Goal: Transaction & Acquisition: Download file/media

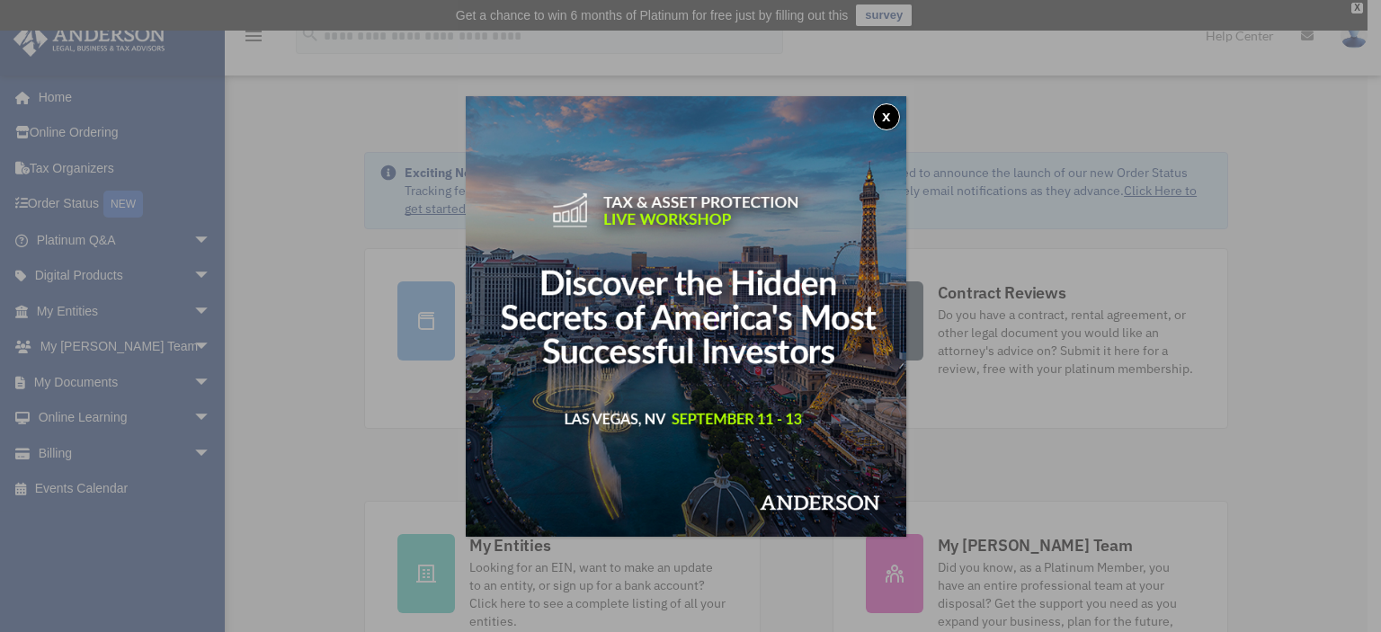
click at [897, 120] on button "x" at bounding box center [886, 116] width 27 height 27
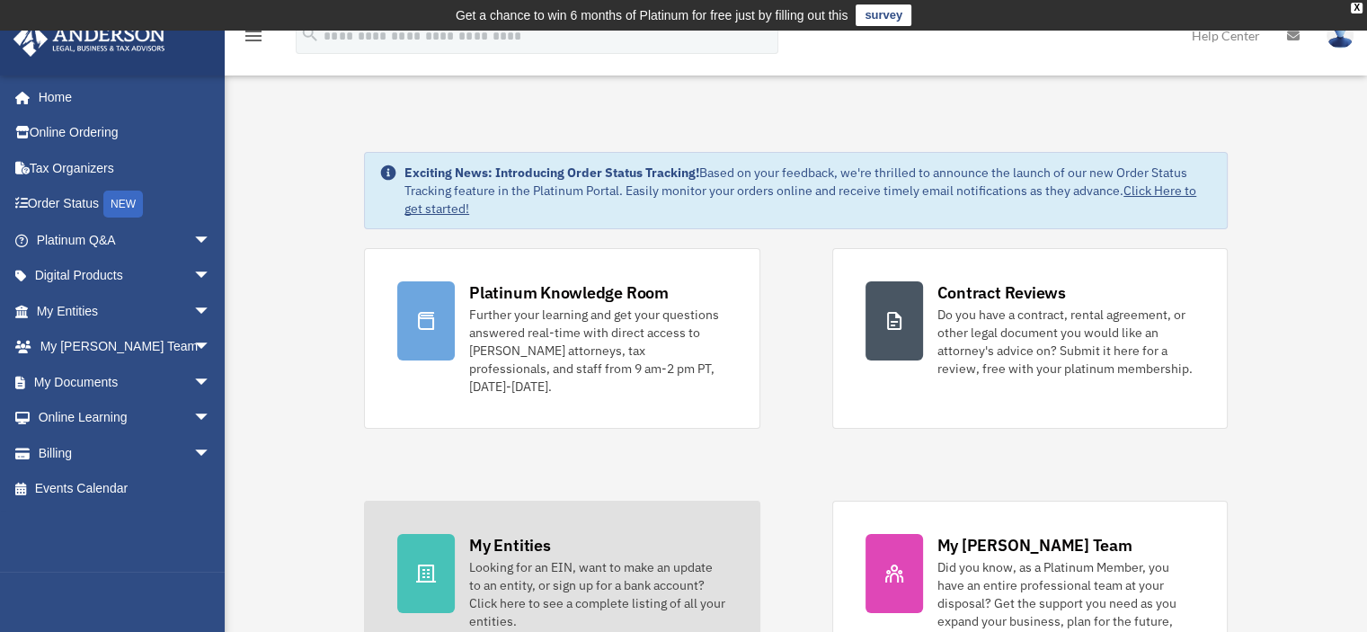
click at [492, 563] on div "Looking for an EIN, want to make an update to an entity, or sign up for a bank …" at bounding box center [597, 594] width 257 height 72
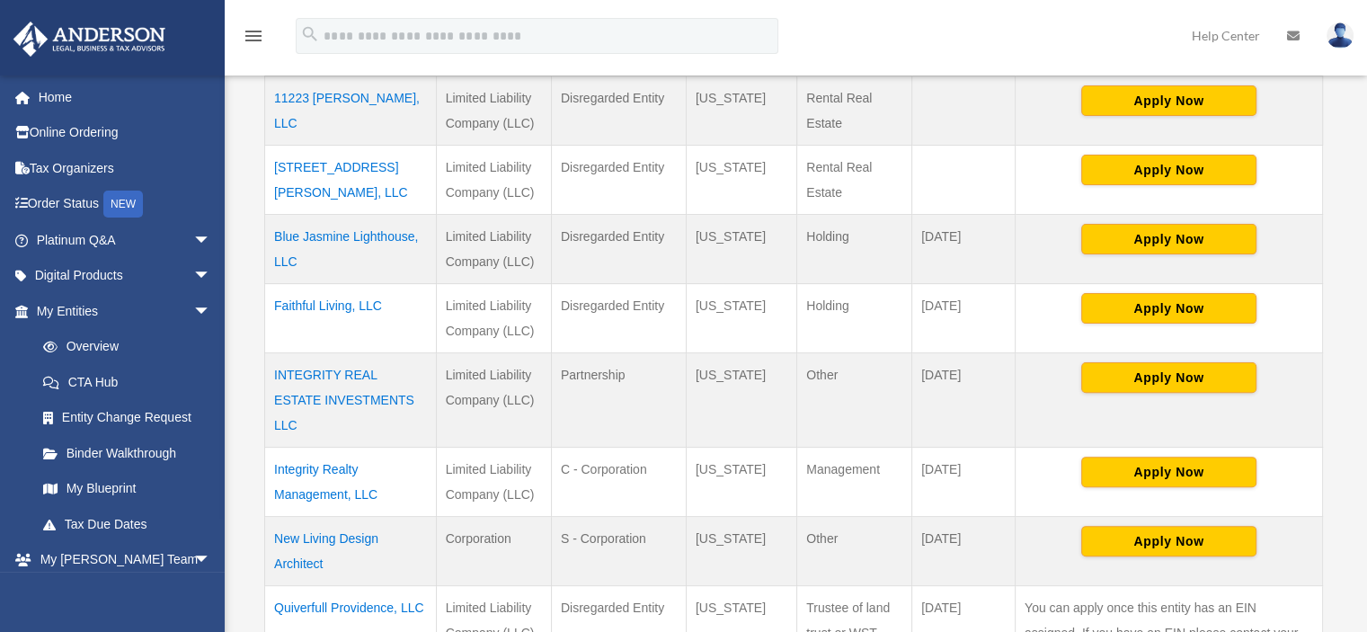
scroll to position [491, 0]
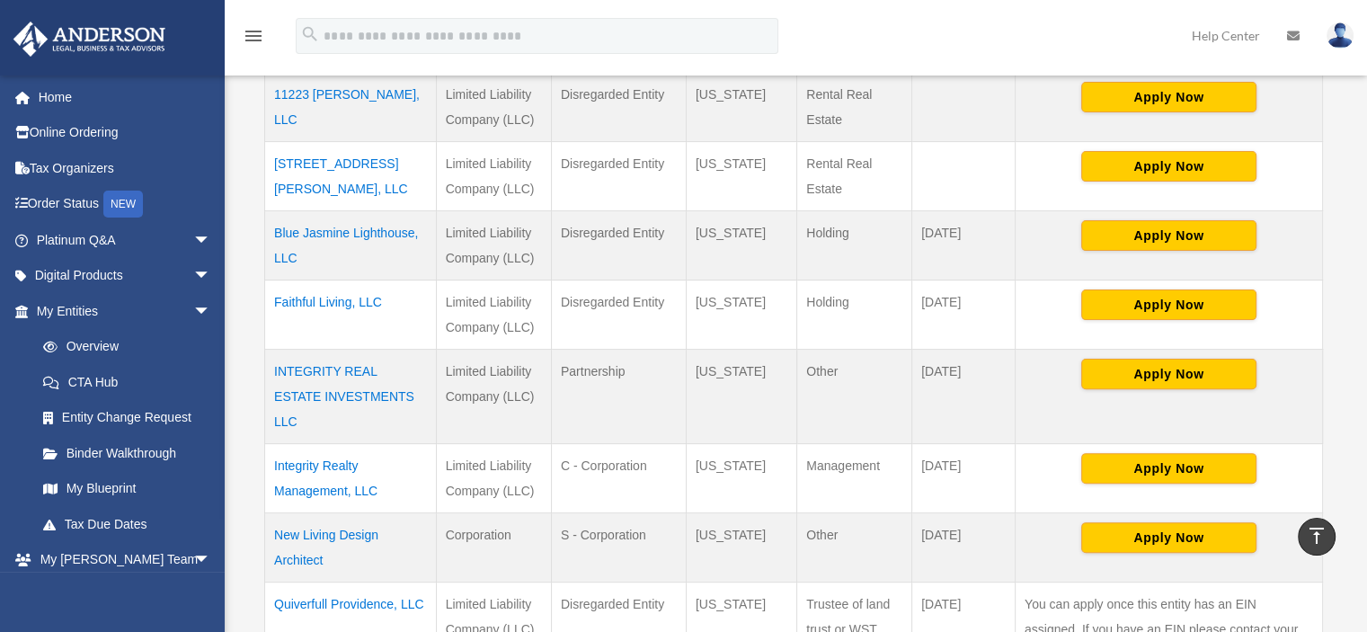
click at [940, 370] on td "[DATE]" at bounding box center [964, 396] width 103 height 94
click at [940, 369] on td "[DATE]" at bounding box center [964, 396] width 103 height 94
click at [947, 367] on td "[DATE]" at bounding box center [964, 396] width 103 height 94
click at [903, 333] on td "Holding" at bounding box center [854, 314] width 115 height 69
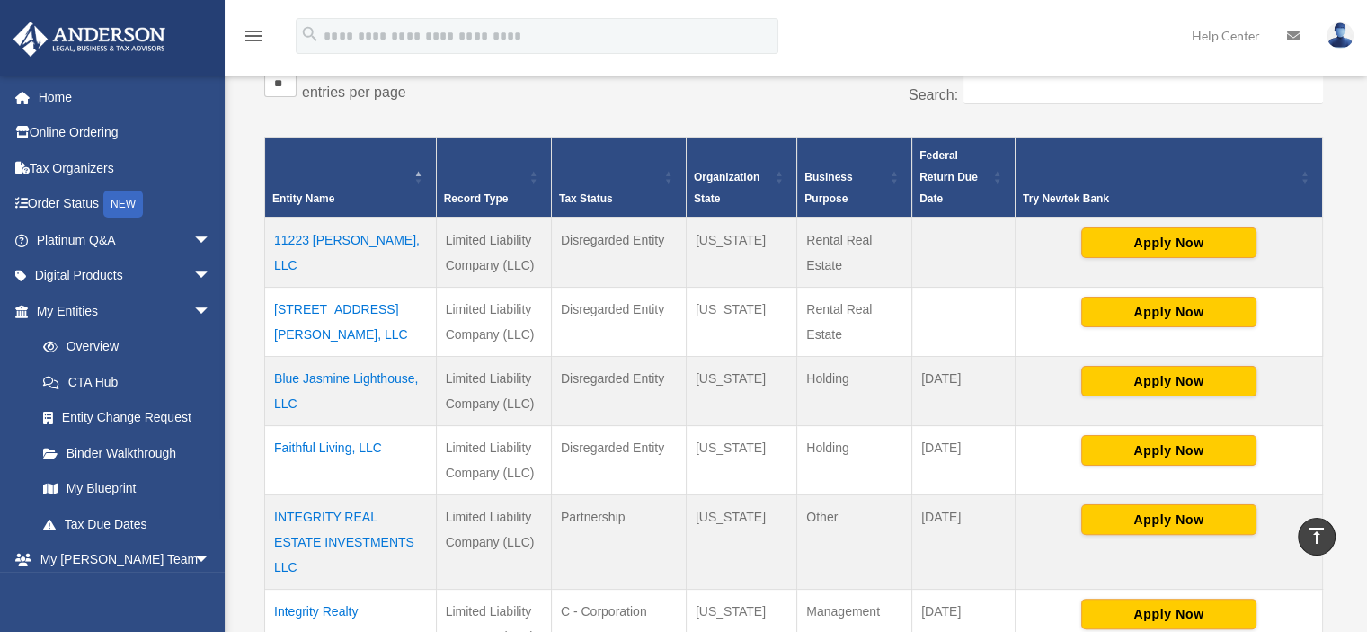
scroll to position [306, 0]
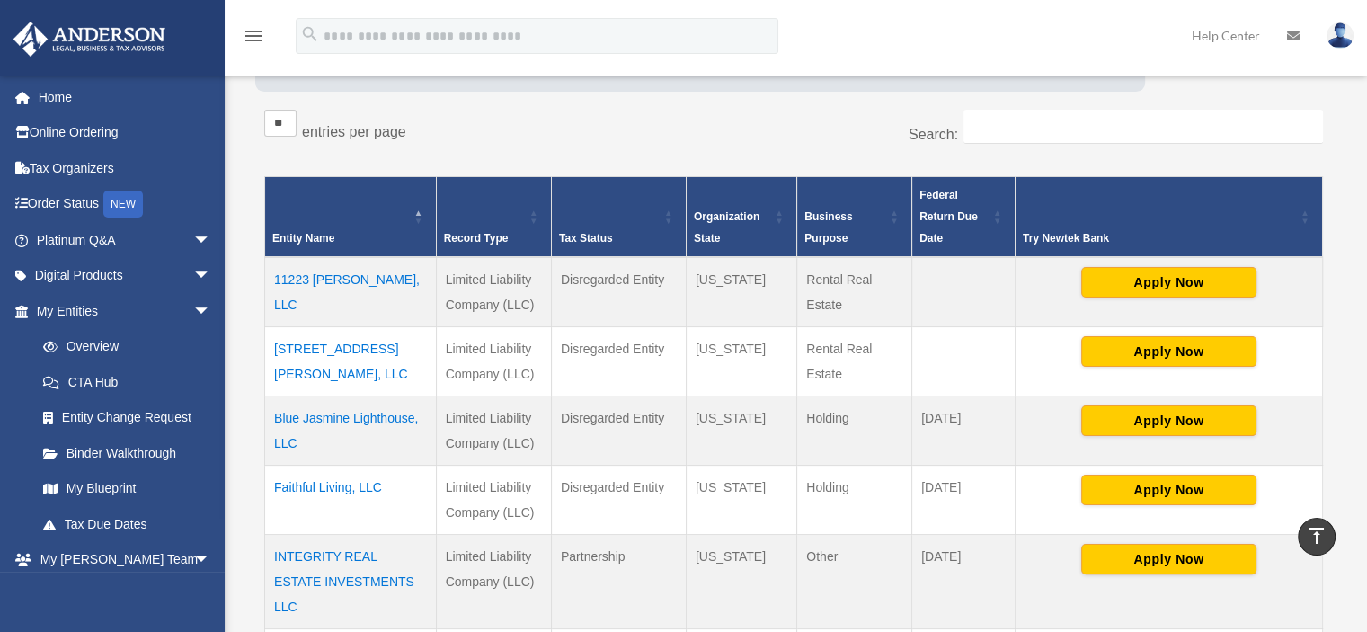
click at [324, 275] on td "11223 [PERSON_NAME], LLC" at bounding box center [351, 292] width 172 height 70
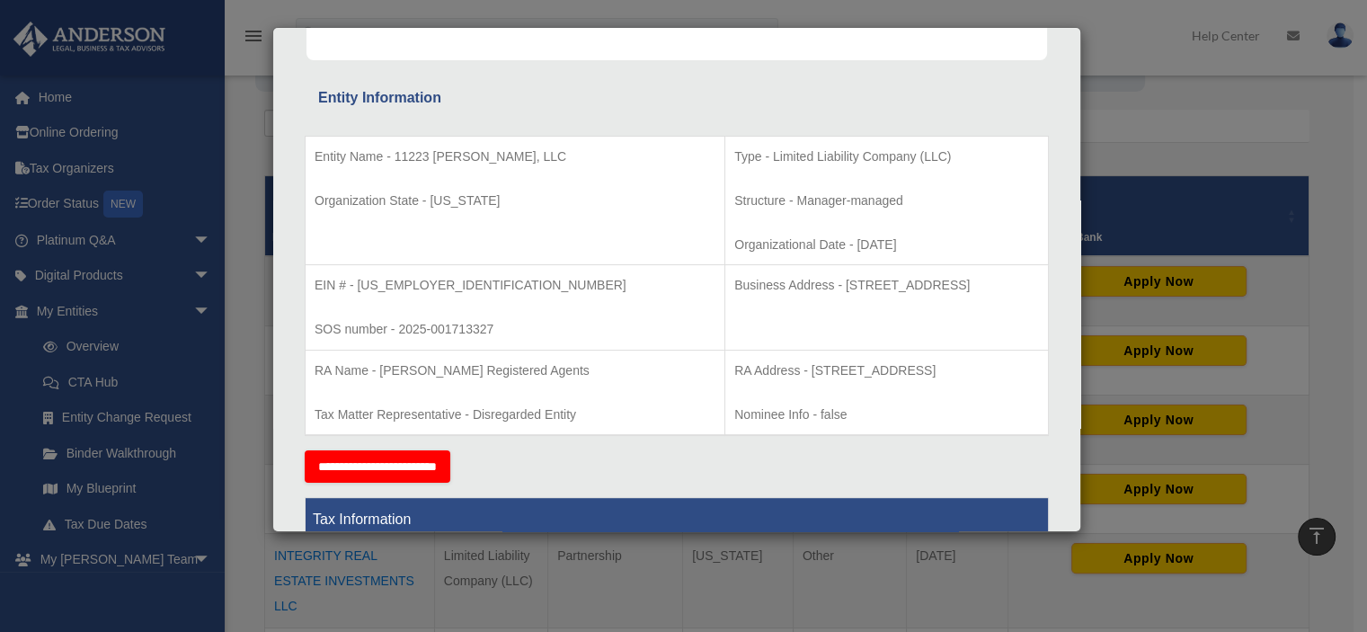
scroll to position [263, 0]
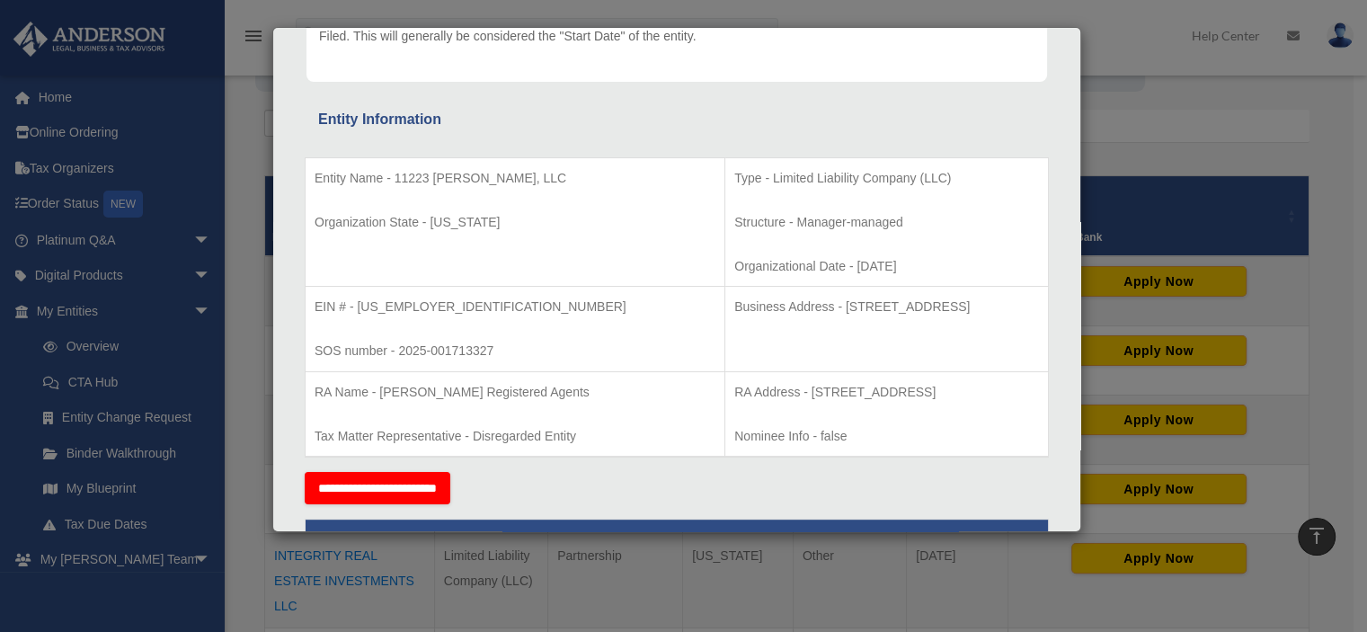
click at [1129, 128] on div "Details × Articles Sent Organizational Date" at bounding box center [683, 316] width 1367 height 632
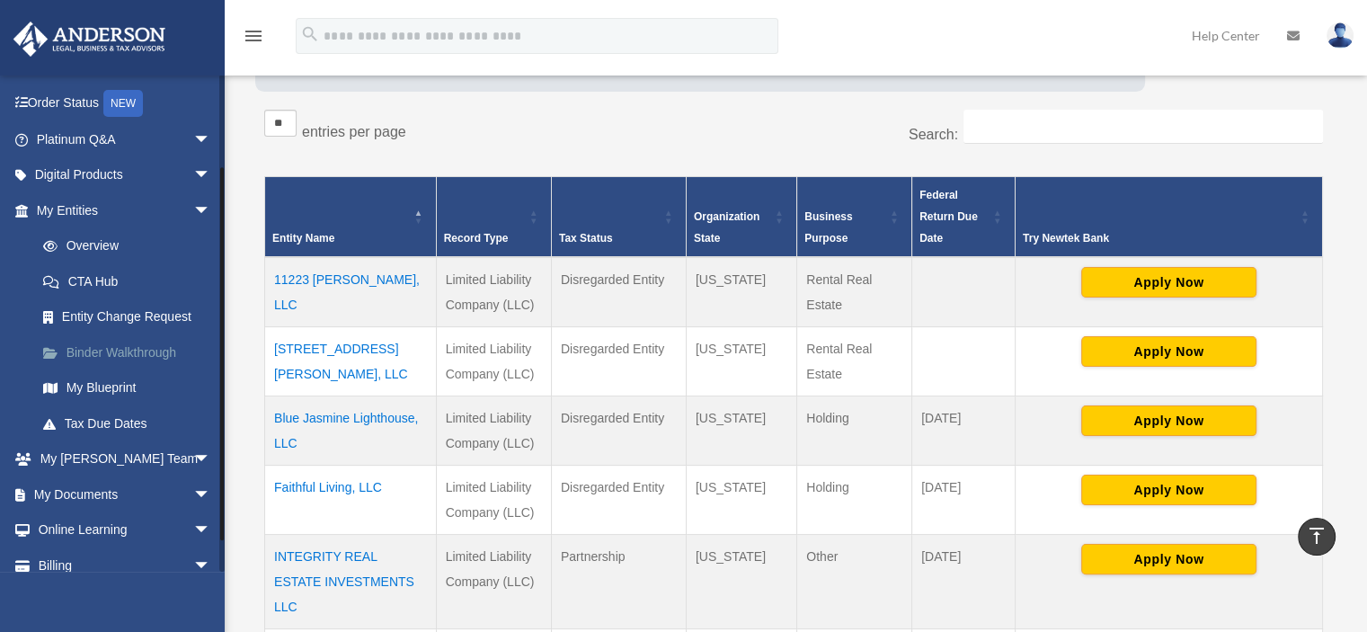
scroll to position [113, 0]
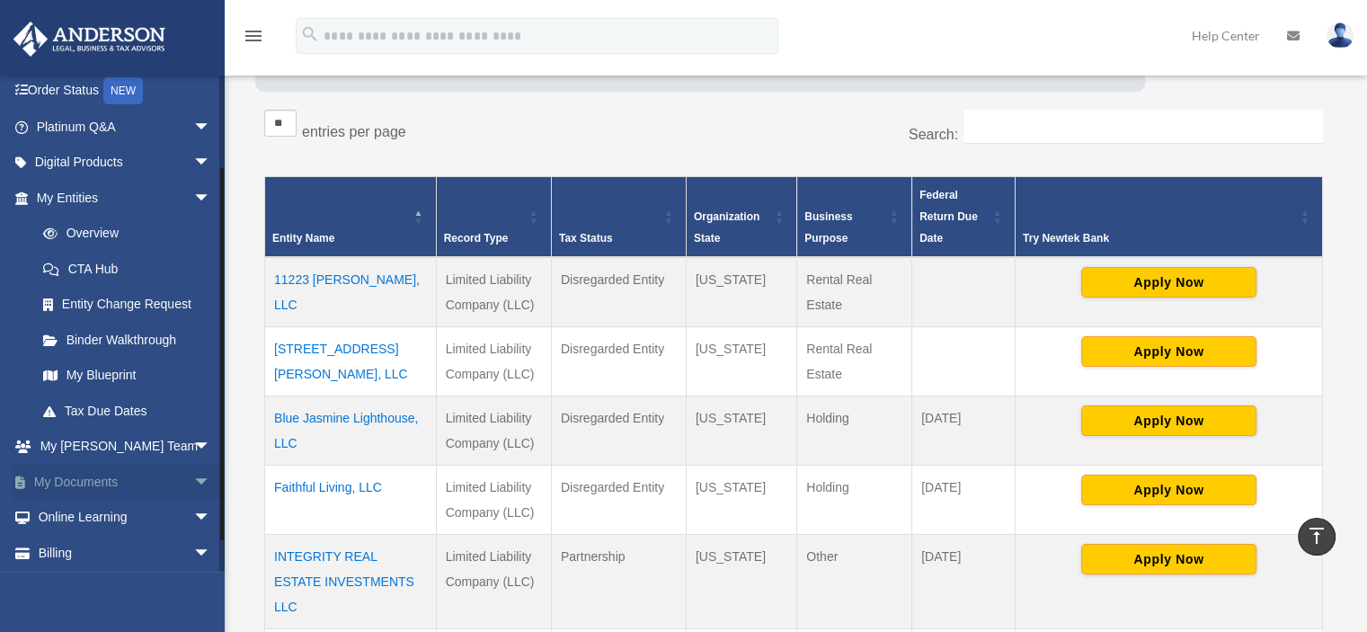
click at [165, 477] on link "My Documents arrow_drop_down" at bounding box center [126, 482] width 226 height 36
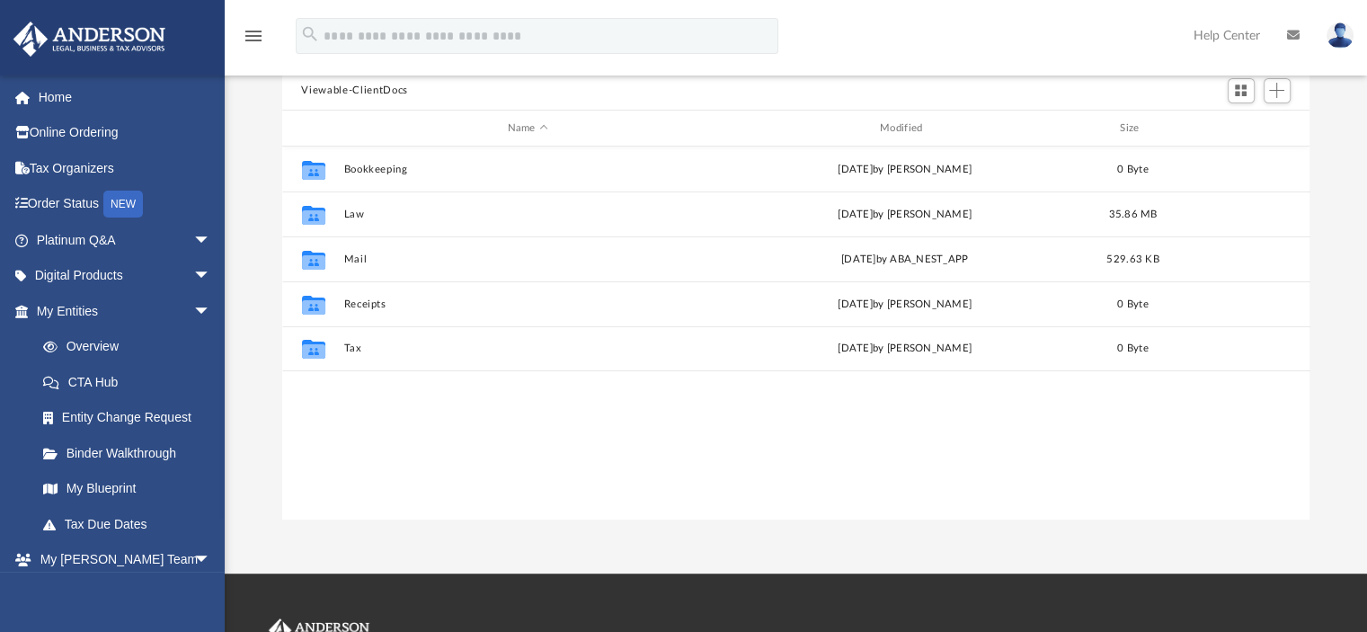
scroll to position [198, 0]
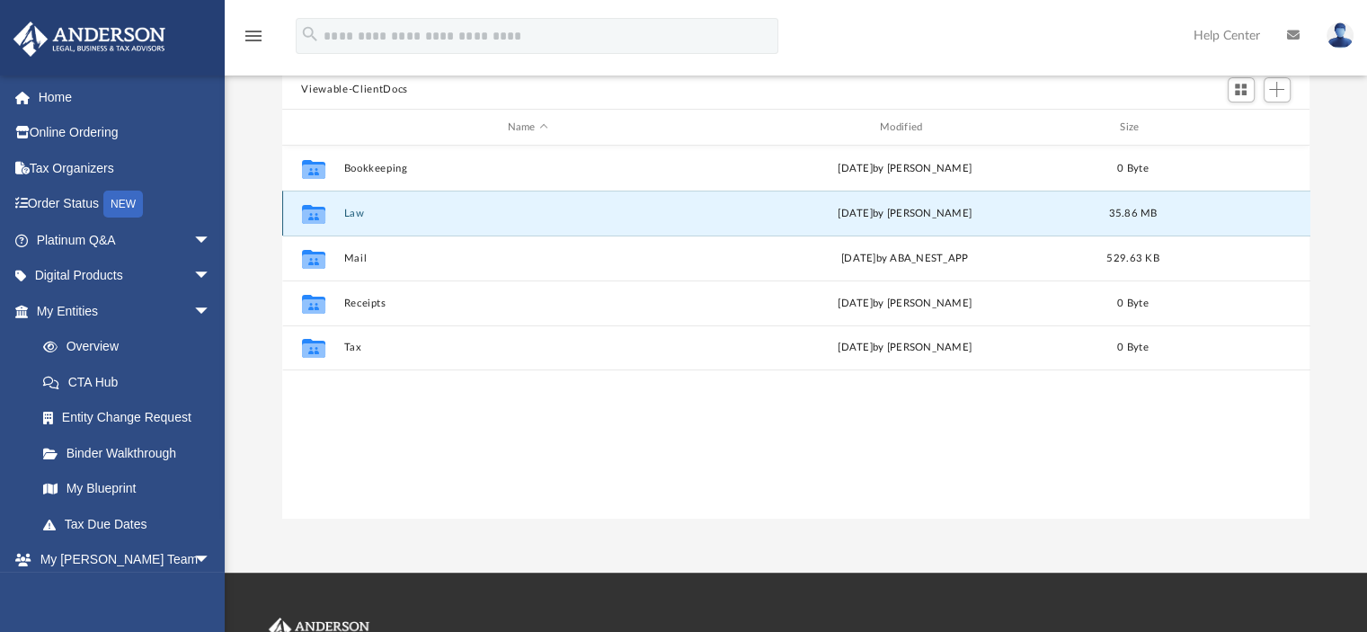
click at [352, 217] on button "Law" at bounding box center [527, 214] width 369 height 12
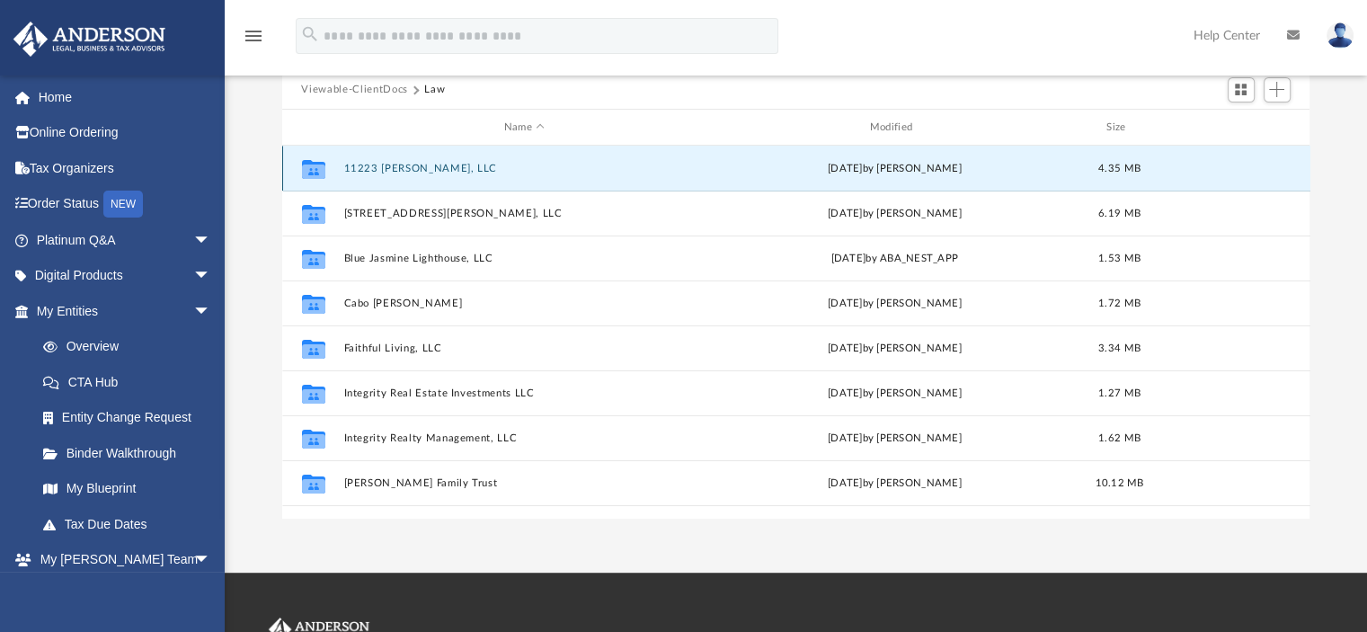
click at [408, 168] on button "11223 [PERSON_NAME], LLC" at bounding box center [524, 169] width 362 height 12
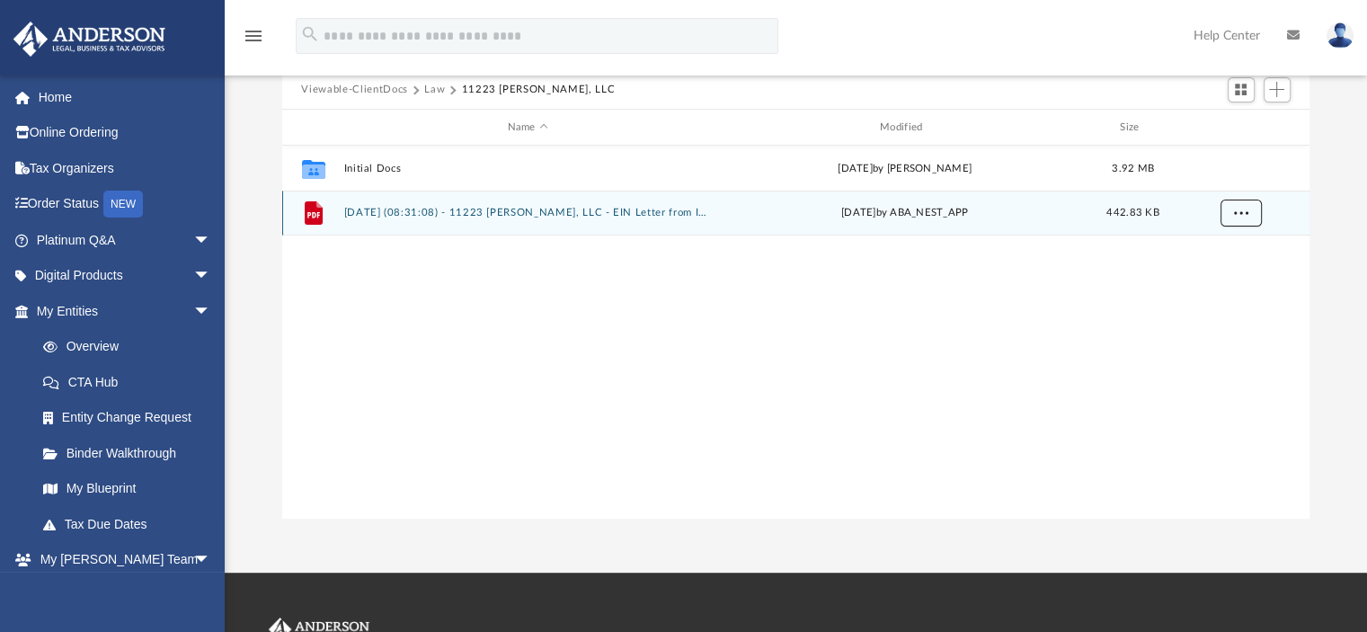
click at [1233, 218] on span "More options" at bounding box center [1240, 213] width 14 height 10
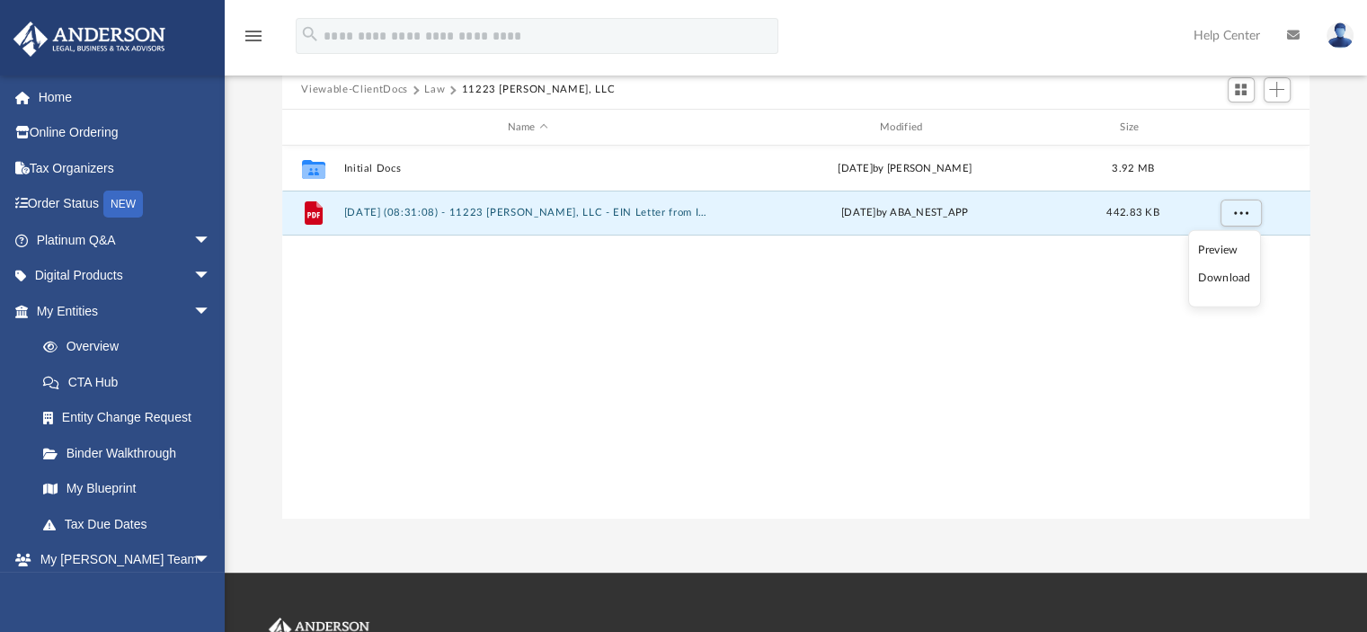
click at [1224, 283] on li "Download" at bounding box center [1224, 278] width 52 height 19
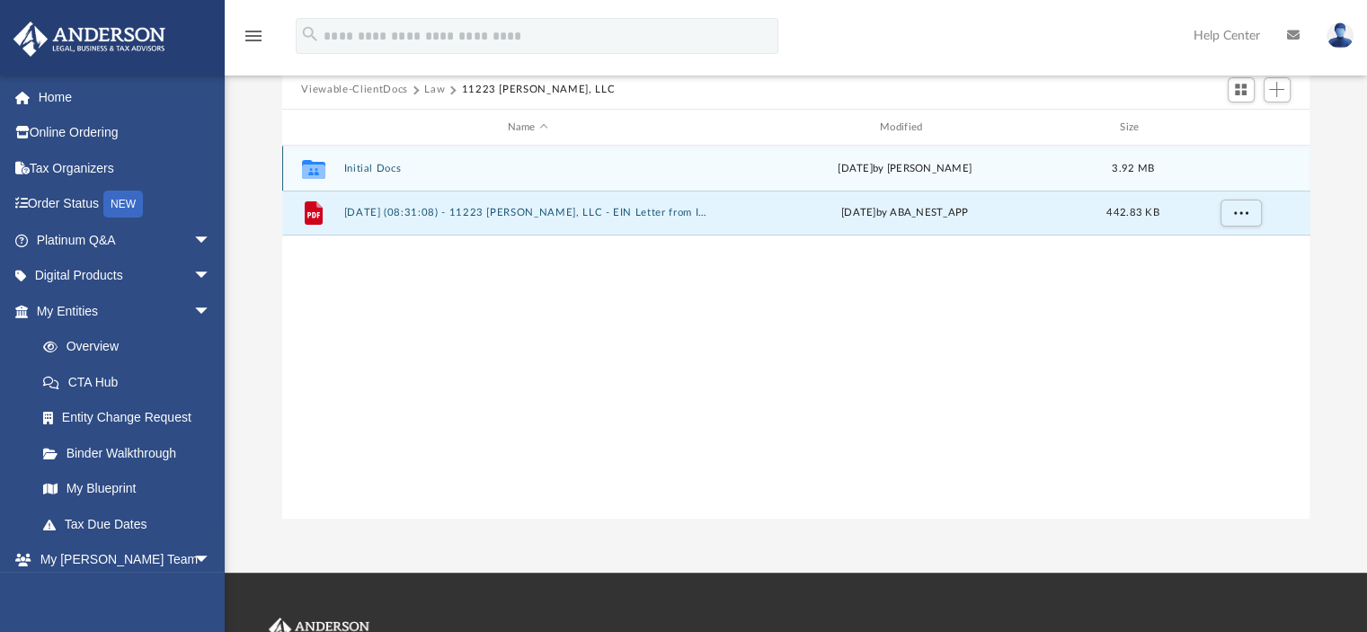
click at [378, 168] on button "Initial Docs" at bounding box center [527, 169] width 369 height 12
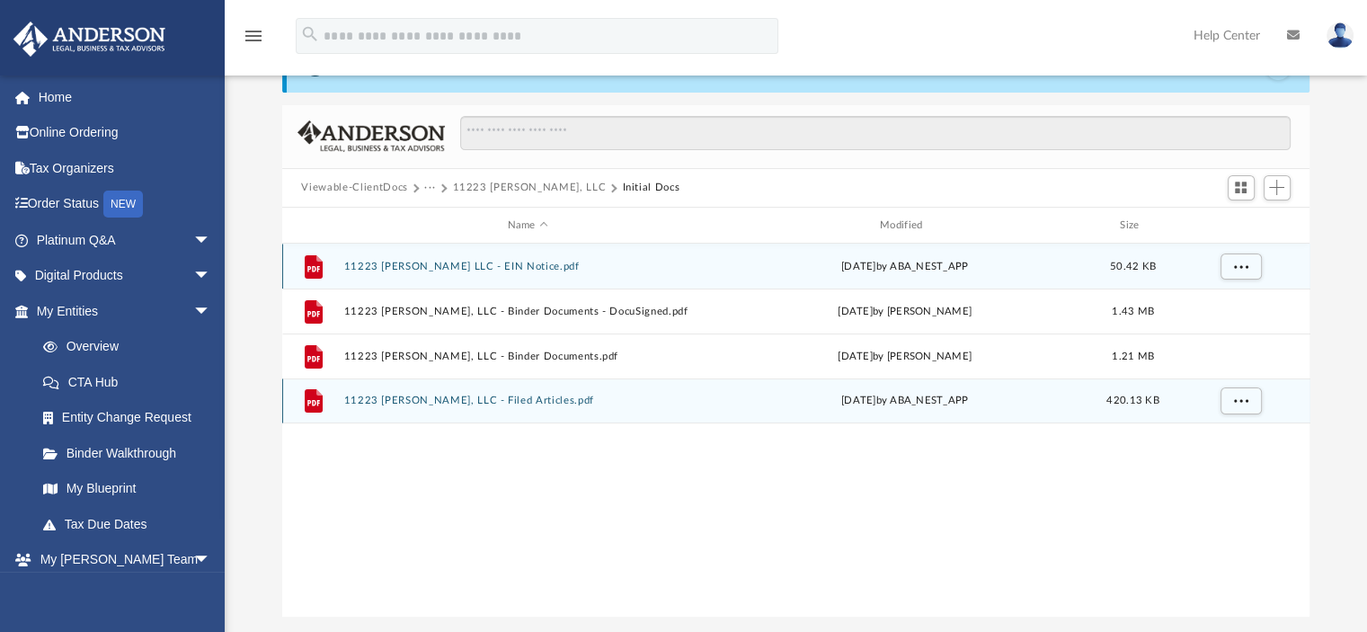
scroll to position [95, 0]
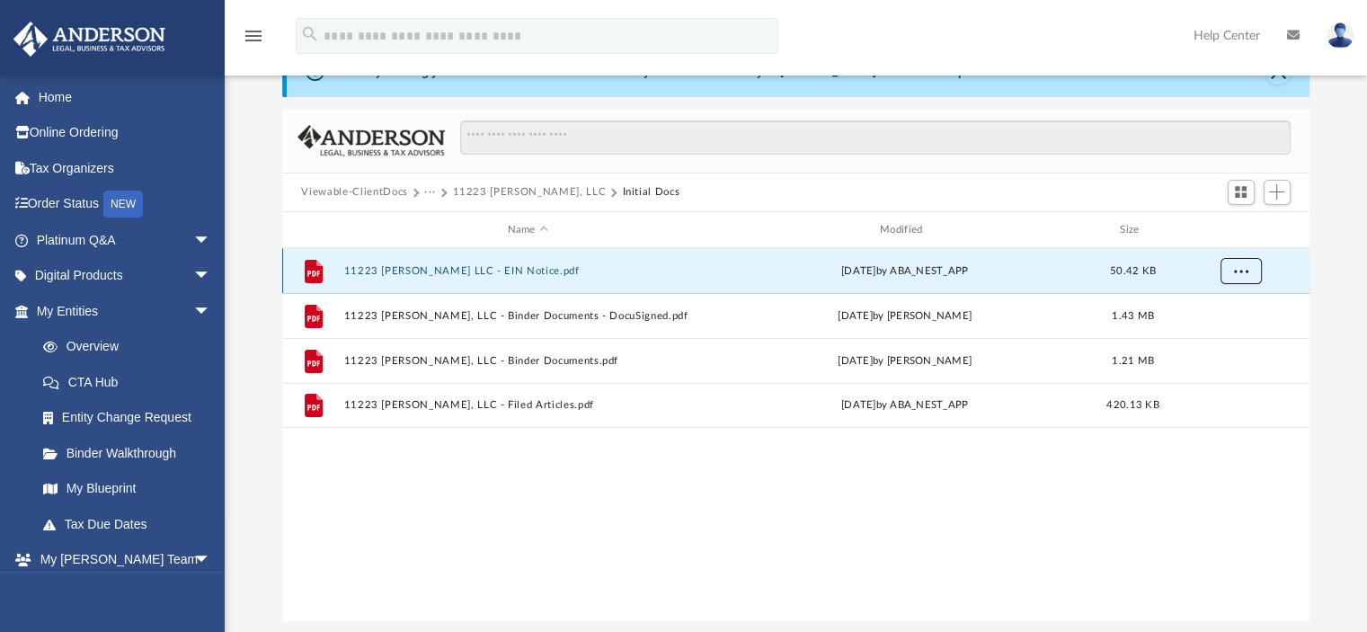
click at [1236, 276] on button "More options" at bounding box center [1240, 271] width 41 height 27
click at [1230, 337] on li "Download" at bounding box center [1224, 335] width 52 height 19
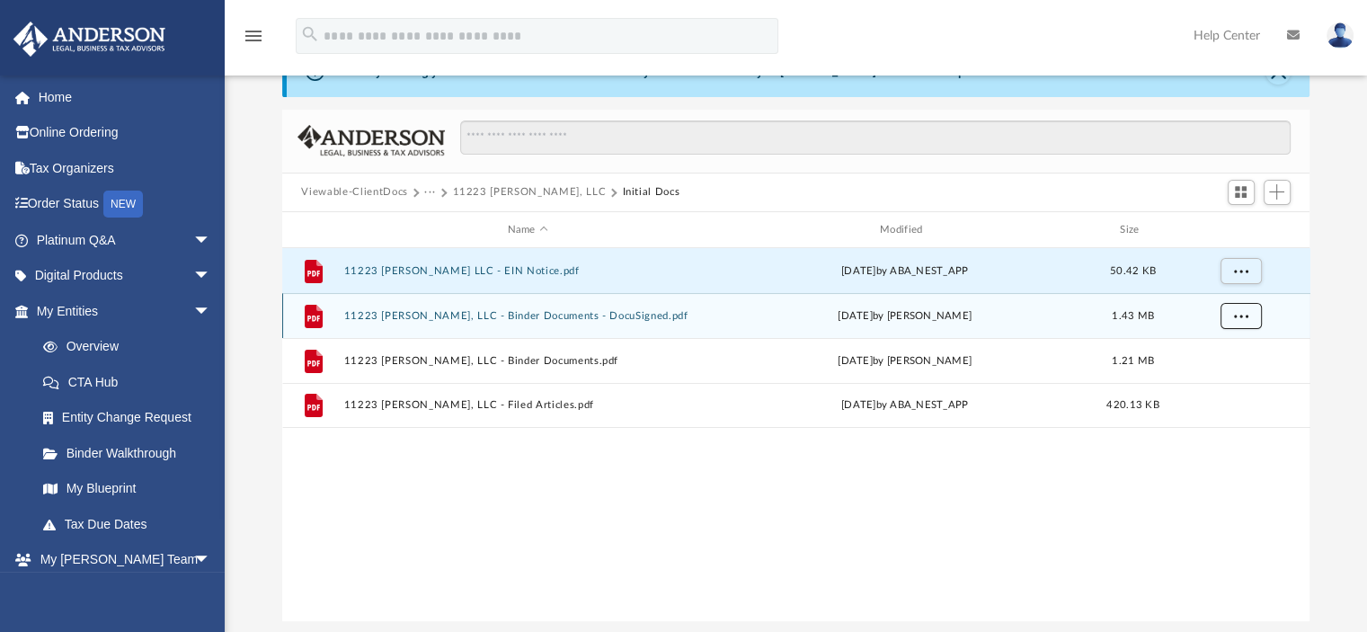
click at [1237, 319] on span "More options" at bounding box center [1240, 316] width 14 height 10
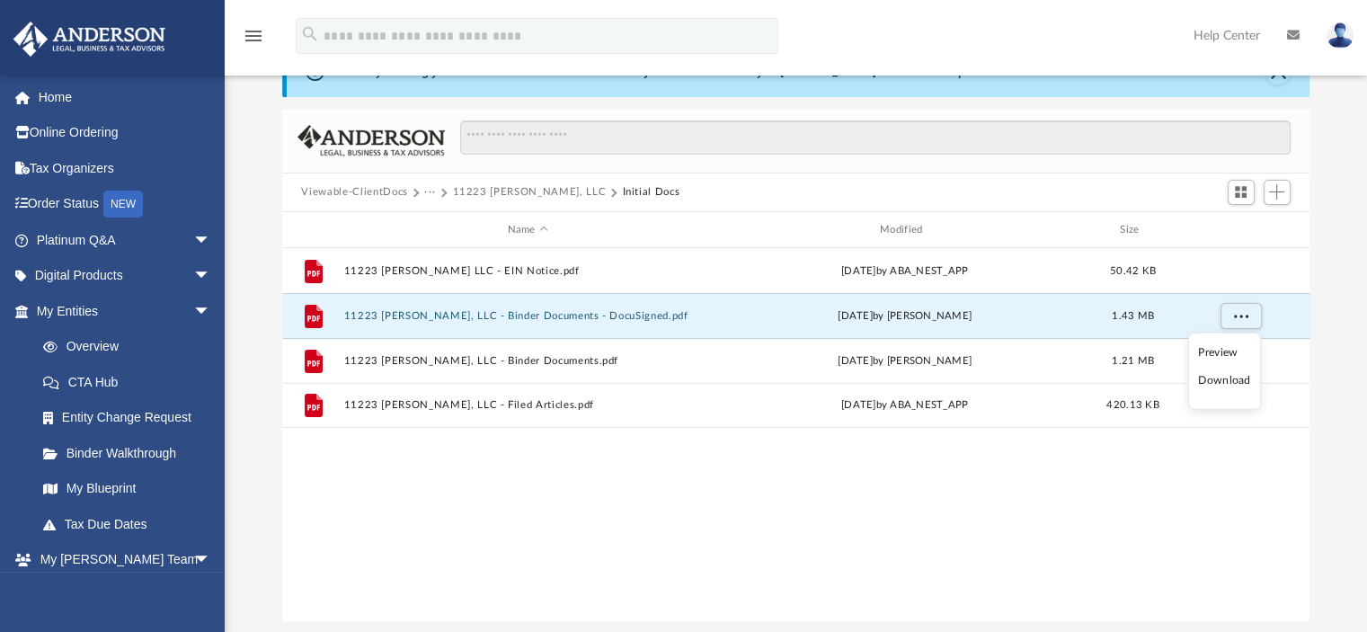
click at [1104, 442] on div "File 11223 Braddock LLC - EIN Notice.pdf Wed Jul 2 2025 by ABA_NEST_APP 50.42 K…" at bounding box center [796, 434] width 1029 height 372
drag, startPoint x: 1194, startPoint y: 2, endPoint x: 1097, endPoint y: 30, distance: 101.0
click at [1097, 30] on div "menu search Site Menu add amantik@gmail.com My Profile Reset Password Logout He…" at bounding box center [683, 43] width 1340 height 61
click at [1246, 315] on span "More options" at bounding box center [1240, 316] width 14 height 10
click at [1223, 380] on li "Download" at bounding box center [1224, 380] width 52 height 19
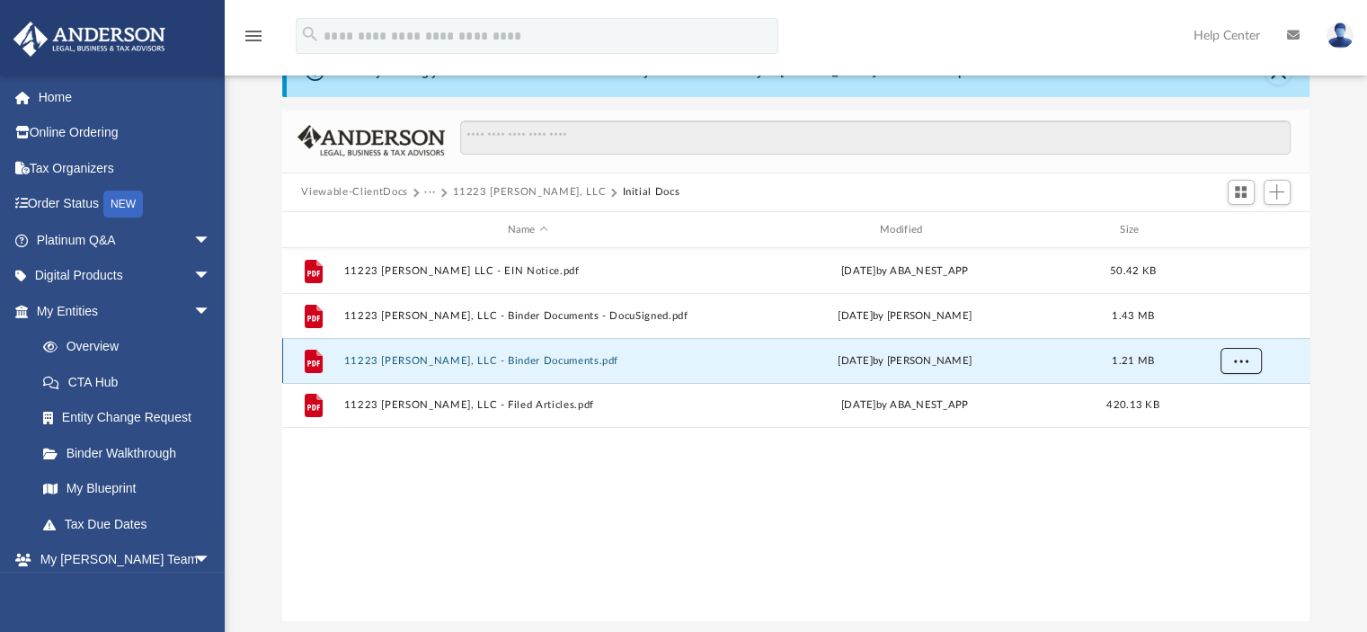
click at [1237, 366] on button "More options" at bounding box center [1240, 361] width 41 height 27
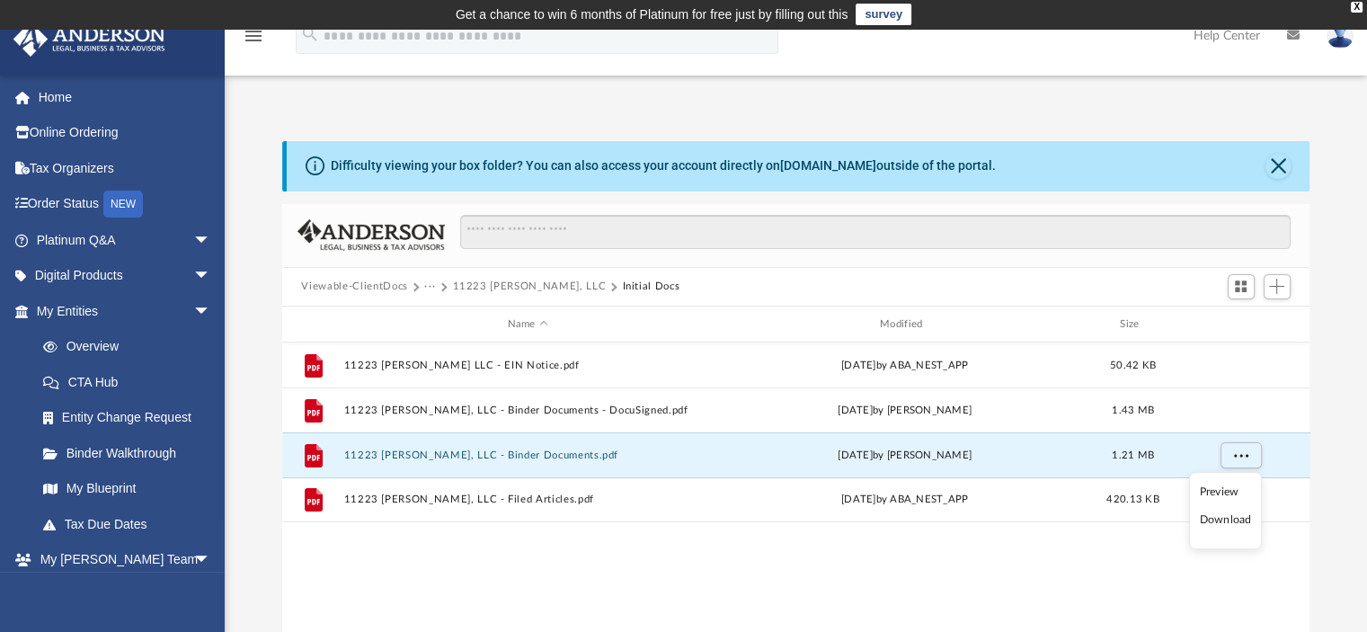
scroll to position [5, 0]
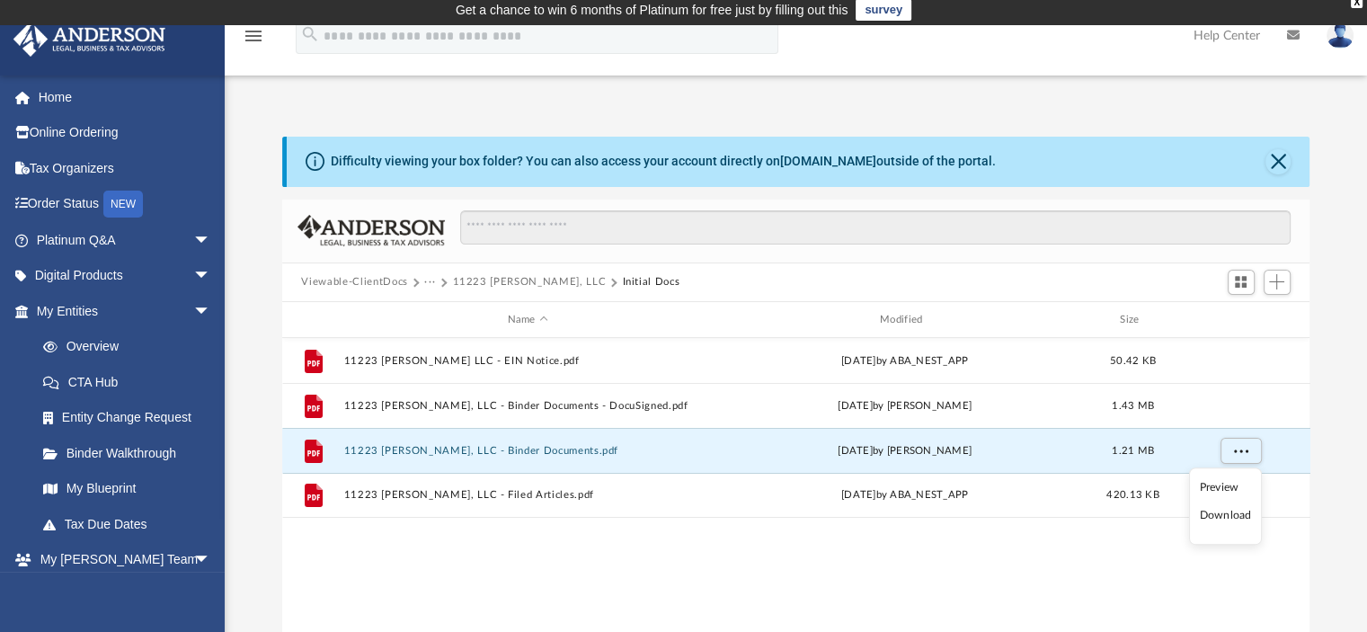
click at [1227, 516] on li "Download" at bounding box center [1225, 515] width 52 height 19
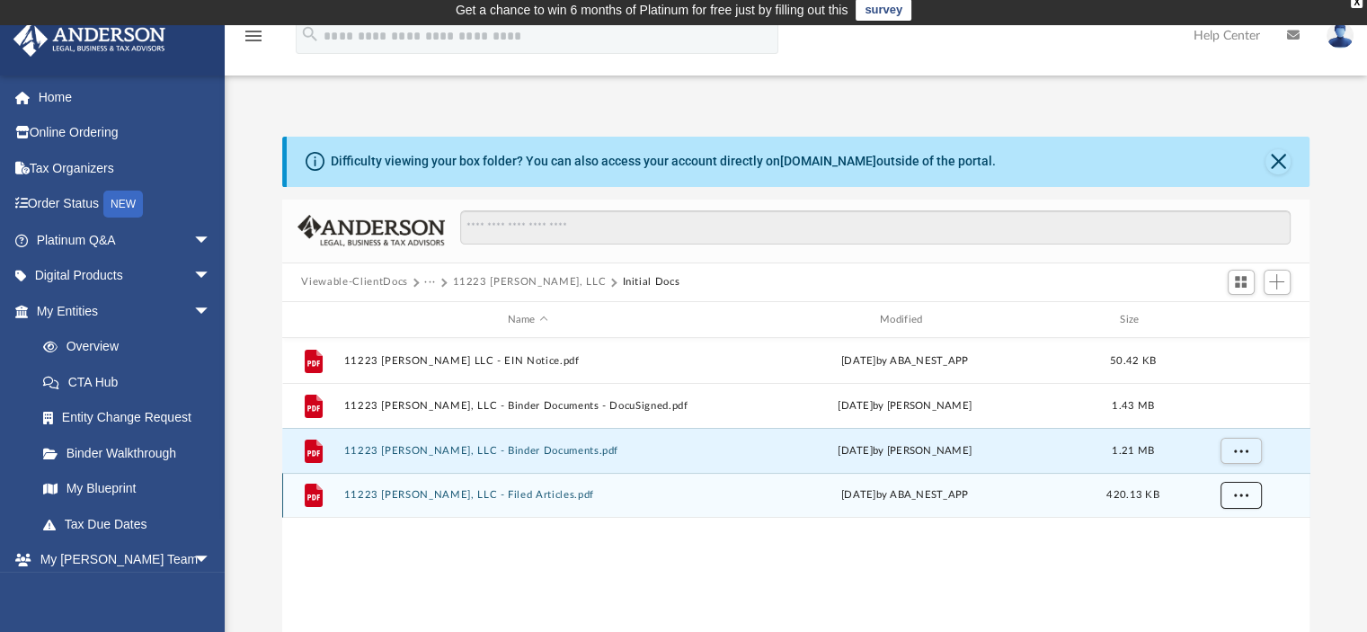
click at [1249, 490] on button "More options" at bounding box center [1240, 496] width 41 height 27
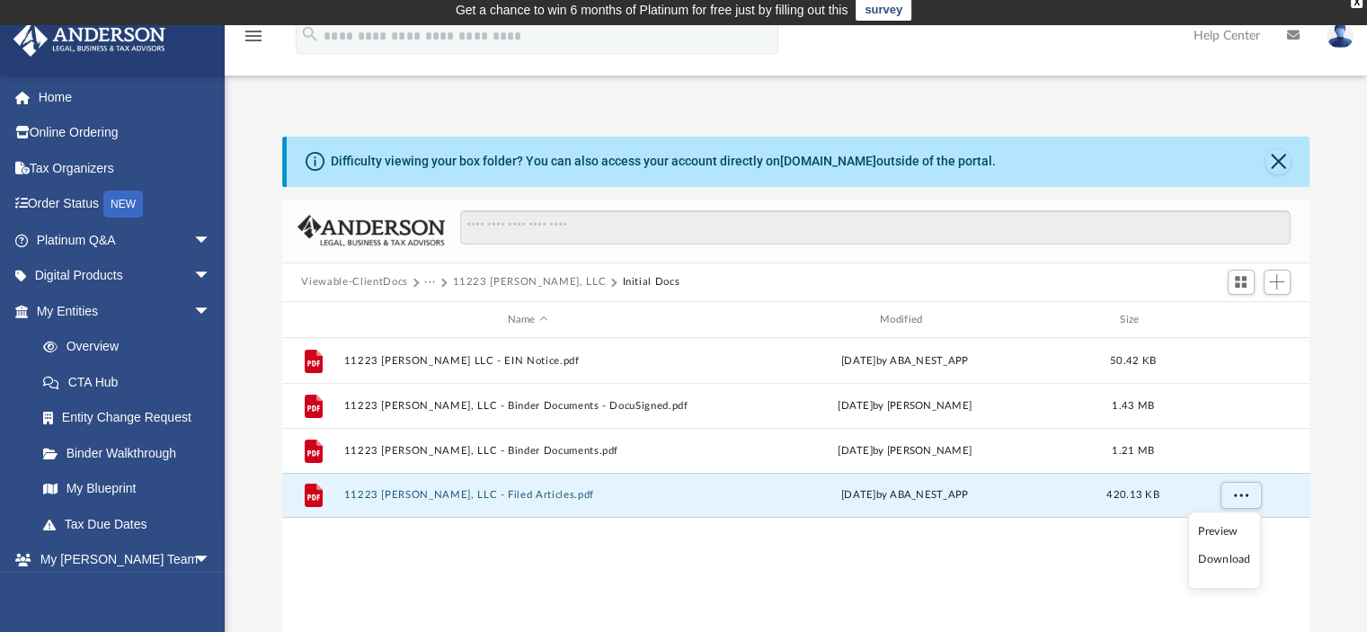
click at [1132, 563] on div "File 11223 Braddock LLC - EIN Notice.pdf Wed Jul 2 2025 by ABA_NEST_APP 50.42 K…" at bounding box center [796, 524] width 1029 height 372
click at [1238, 496] on span "More options" at bounding box center [1240, 495] width 14 height 10
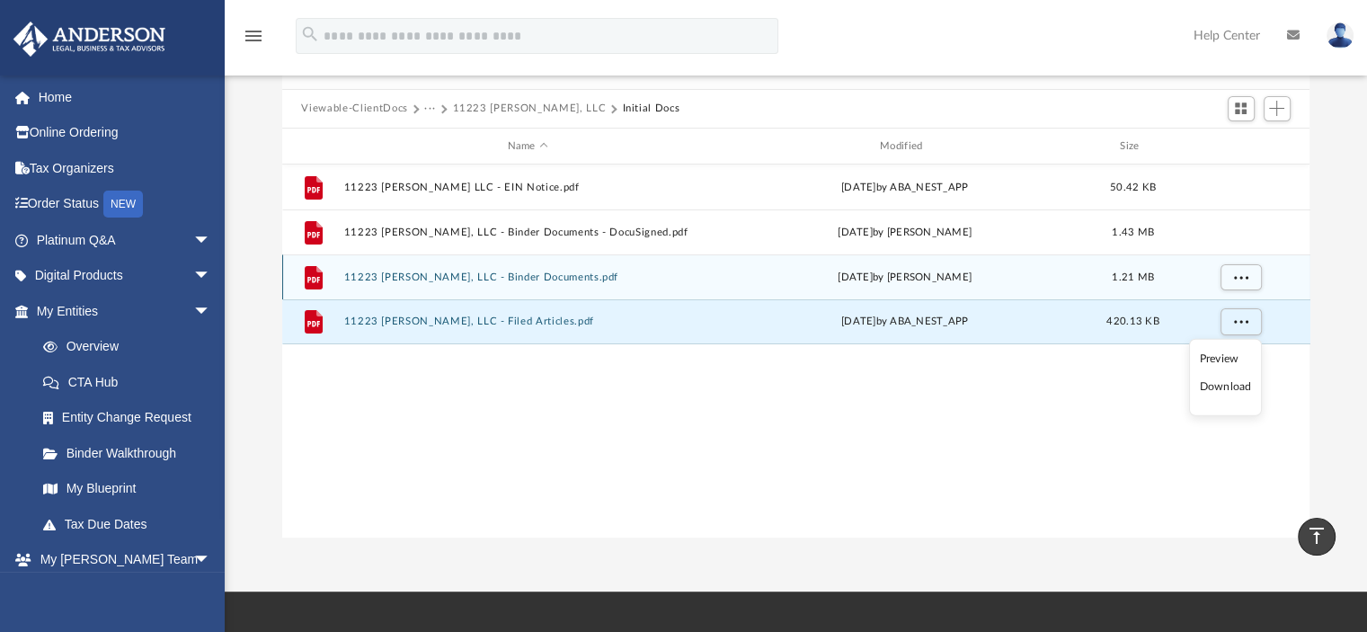
scroll to position [178, 0]
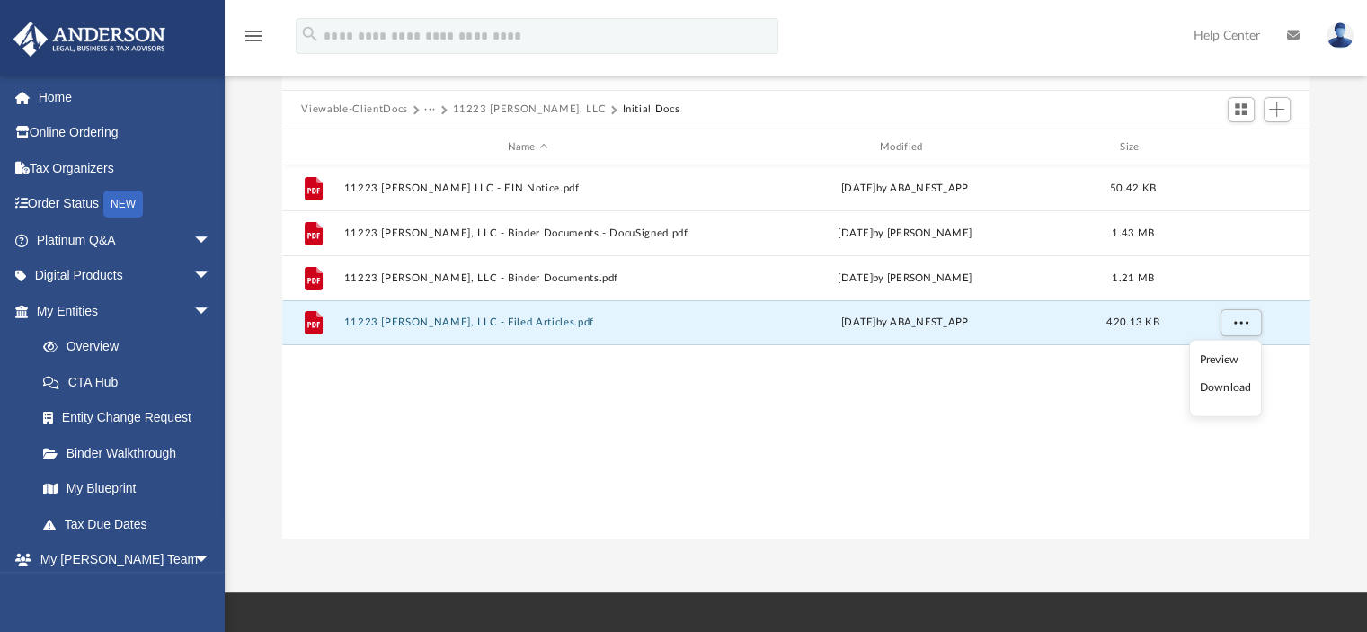
click at [1212, 387] on li "Download" at bounding box center [1225, 387] width 52 height 19
click at [574, 455] on div "File 11223 Braddock LLC - EIN Notice.pdf Wed Jul 2 2025 by ABA_NEST_APP 50.42 K…" at bounding box center [796, 351] width 1029 height 372
click at [503, 109] on button "11223 [PERSON_NAME], LLC" at bounding box center [529, 110] width 154 height 16
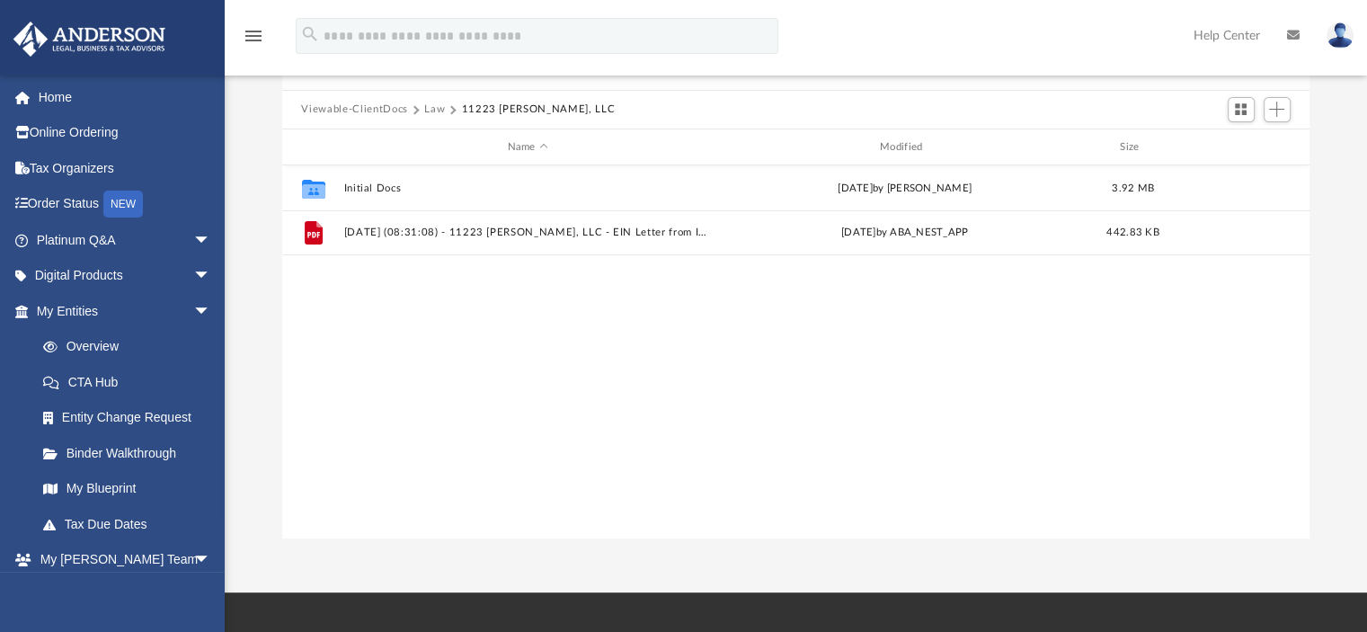
click at [430, 103] on button "Law" at bounding box center [434, 110] width 21 height 16
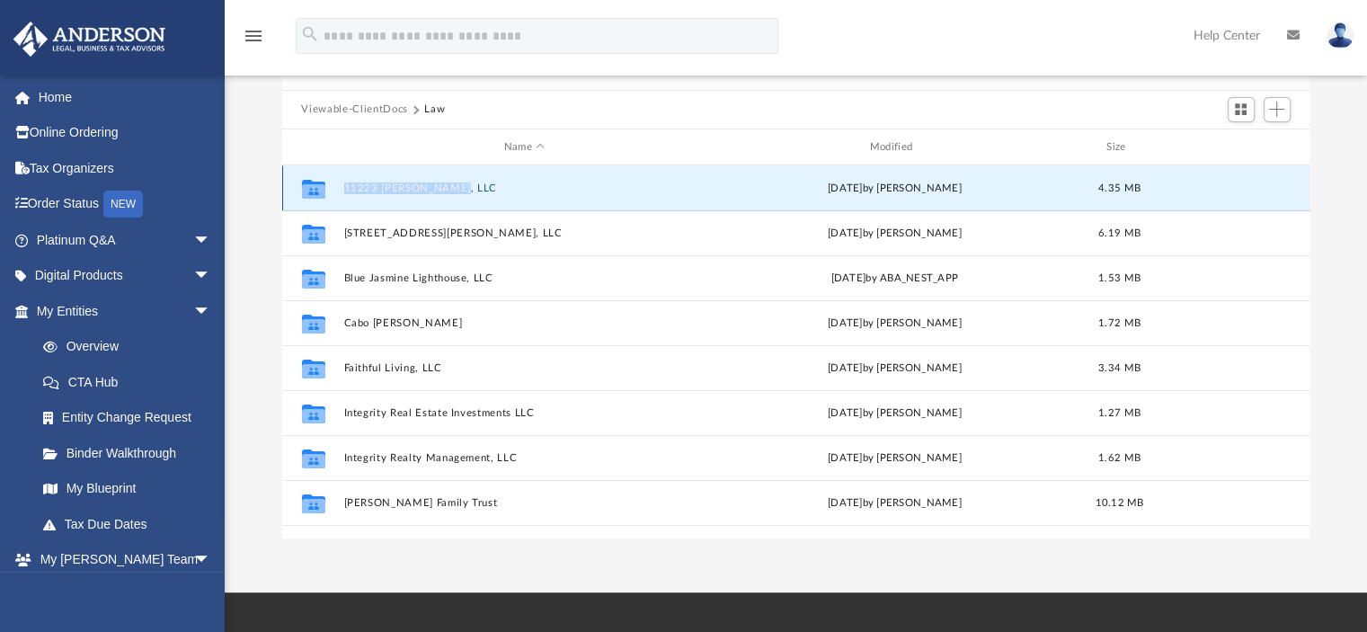
drag, startPoint x: 430, startPoint y: 188, endPoint x: 453, endPoint y: 201, distance: 27.0
click at [453, 201] on div "Collaborated Folder 11223 Braddock, LLC Mon Jul 14 2025 by Lauren Thornton 4.35…" at bounding box center [796, 187] width 1029 height 45
copy button "11223 [PERSON_NAME], LLC"
click at [385, 183] on button "11223 [PERSON_NAME], LLC" at bounding box center [524, 189] width 362 height 12
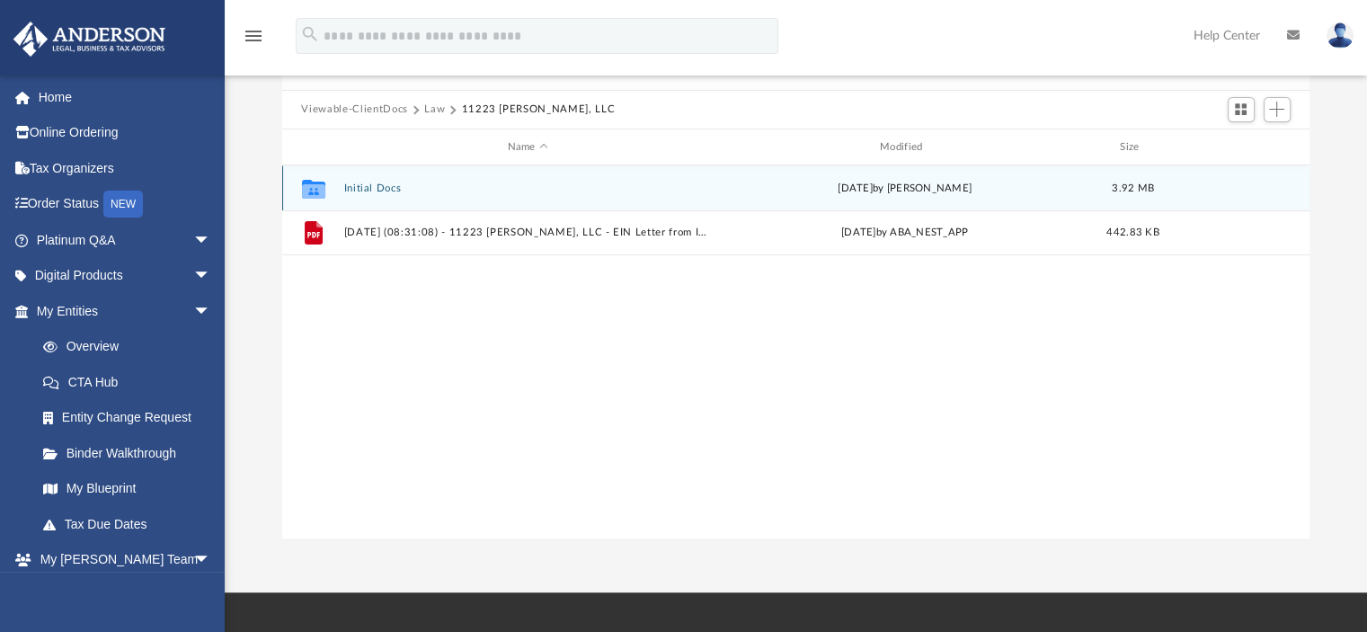
click at [325, 189] on icon "grid" at bounding box center [312, 191] width 23 height 14
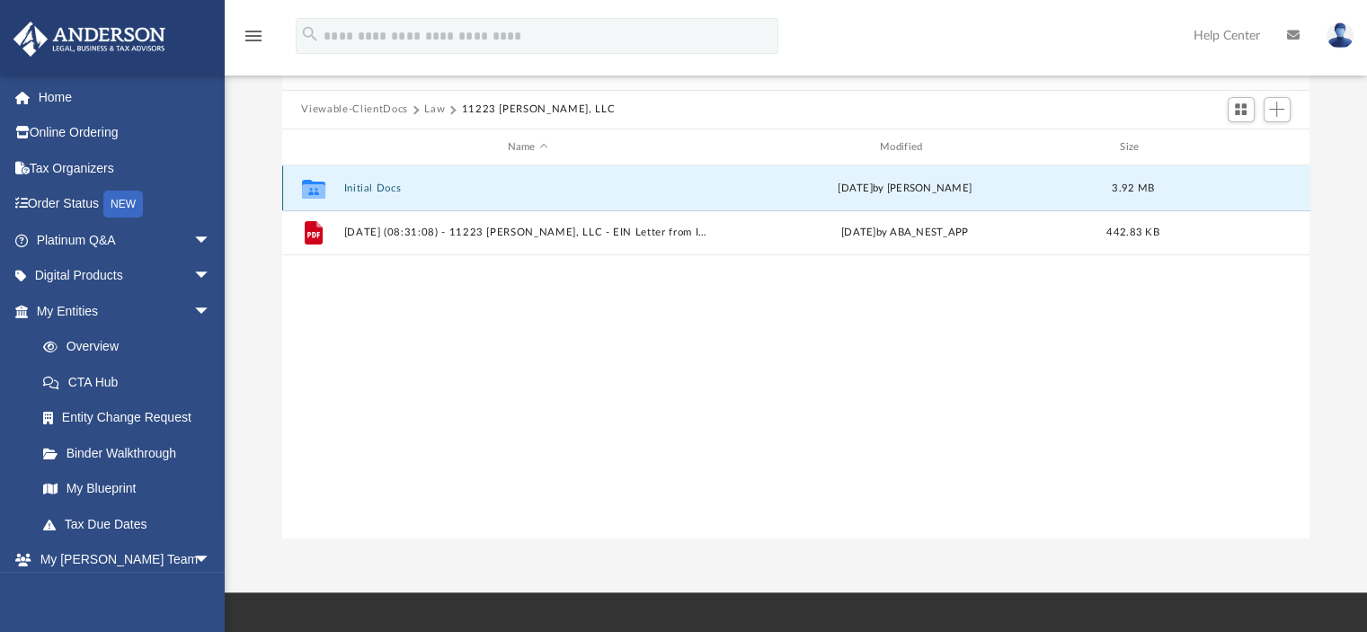
click at [325, 189] on icon "grid" at bounding box center [312, 191] width 23 height 14
click at [370, 191] on button "Initial Docs" at bounding box center [527, 189] width 369 height 12
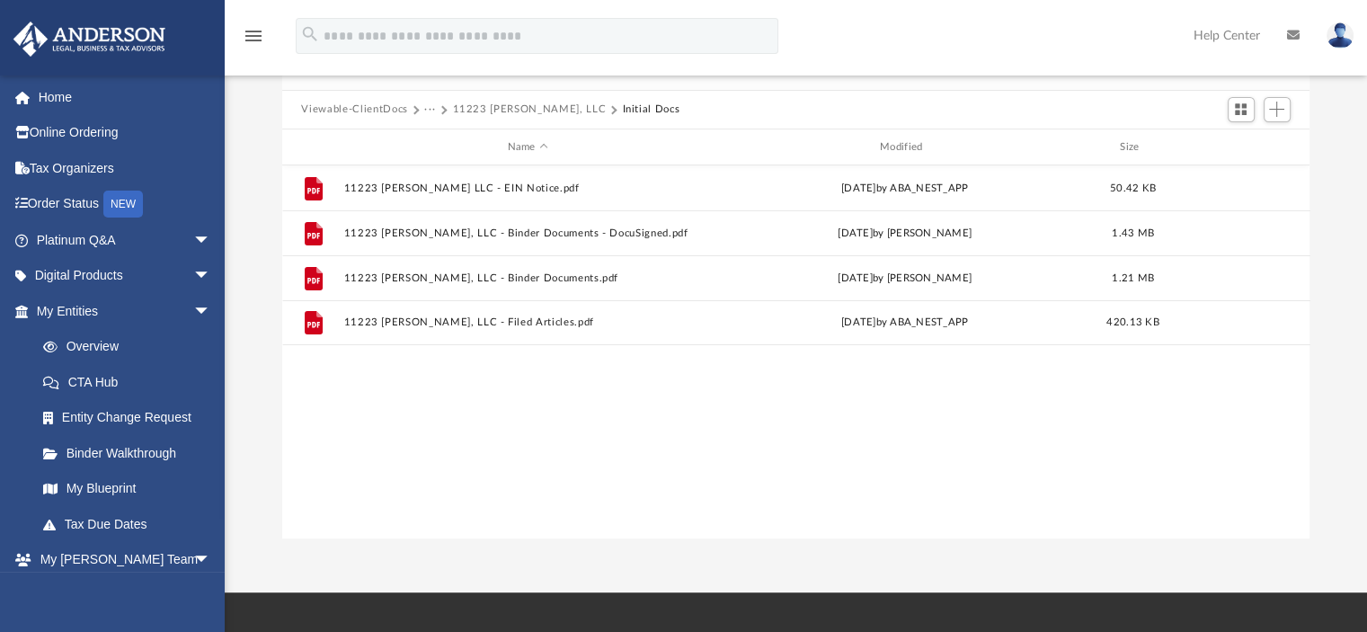
click at [465, 111] on button "11223 [PERSON_NAME], LLC" at bounding box center [529, 110] width 154 height 16
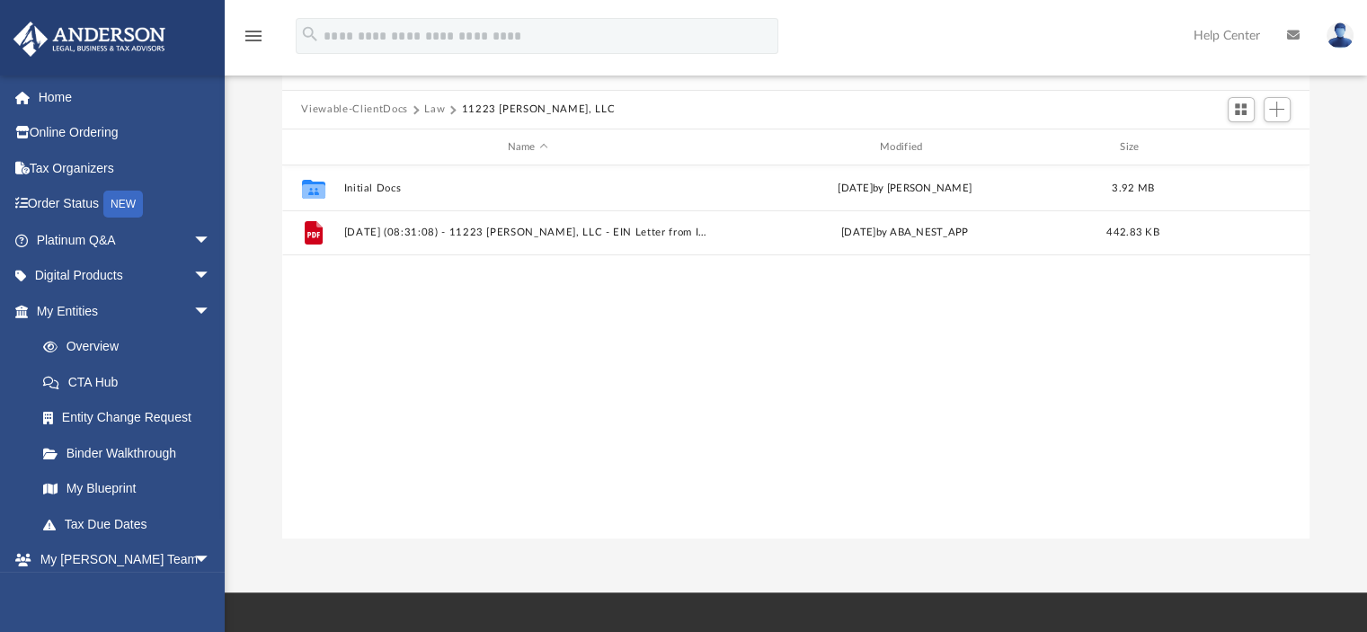
click at [439, 103] on button "Law" at bounding box center [434, 110] width 21 height 16
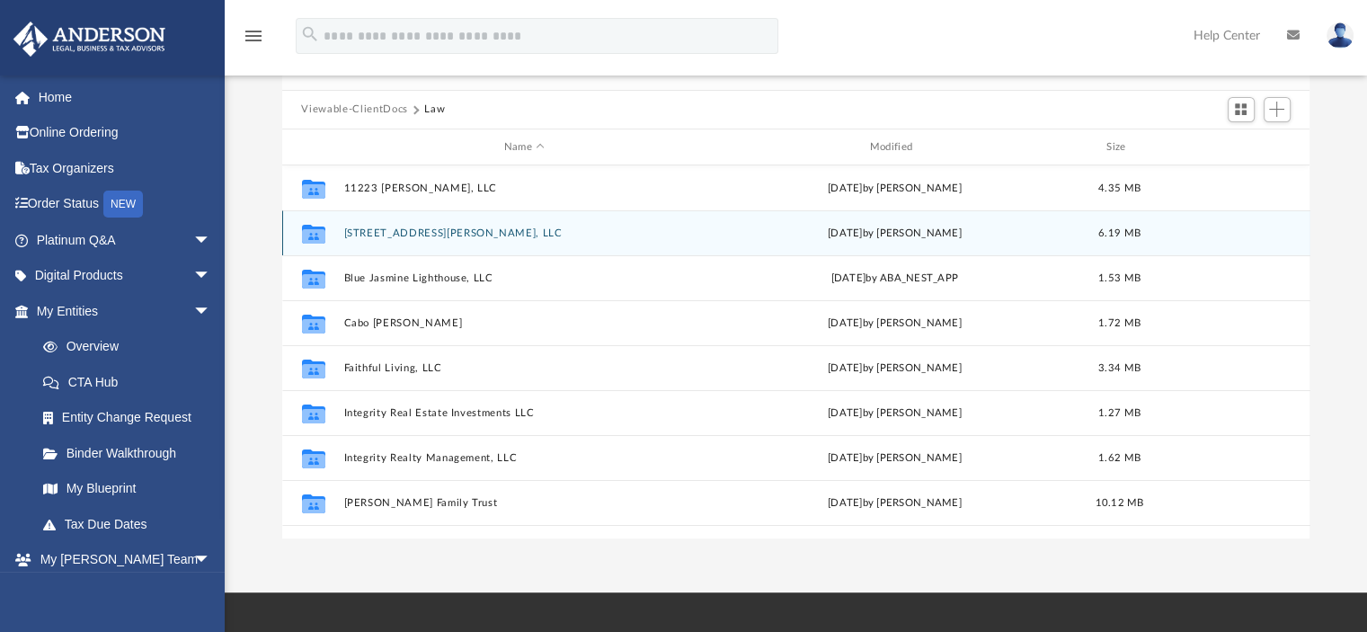
click at [396, 236] on button "[STREET_ADDRESS][PERSON_NAME], LLC" at bounding box center [524, 233] width 362 height 12
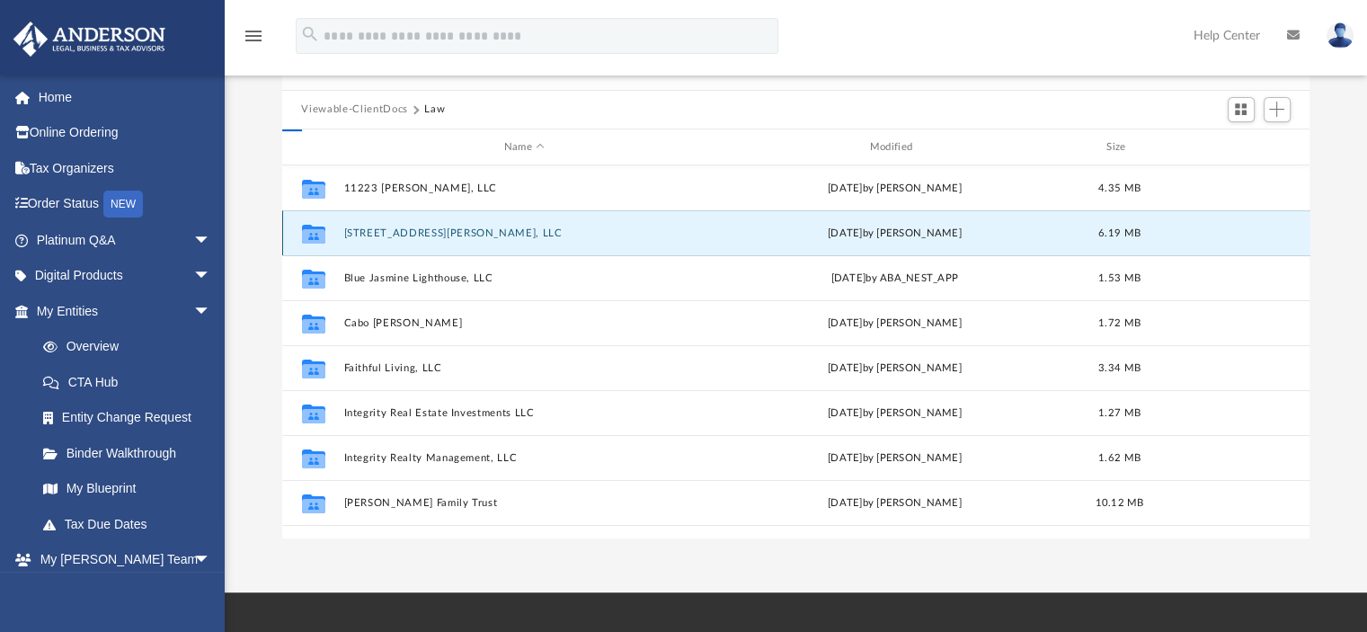
click at [396, 236] on button "[STREET_ADDRESS][PERSON_NAME], LLC" at bounding box center [524, 233] width 362 height 12
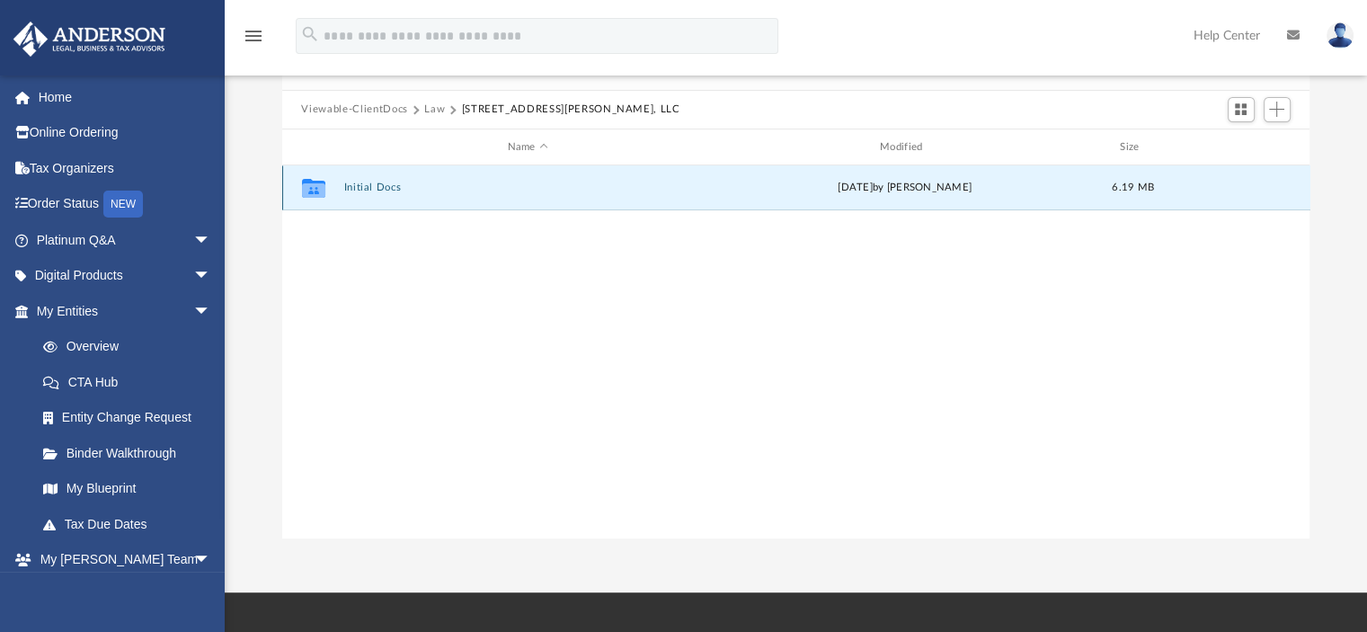
click at [384, 191] on button "Initial Docs" at bounding box center [527, 189] width 369 height 12
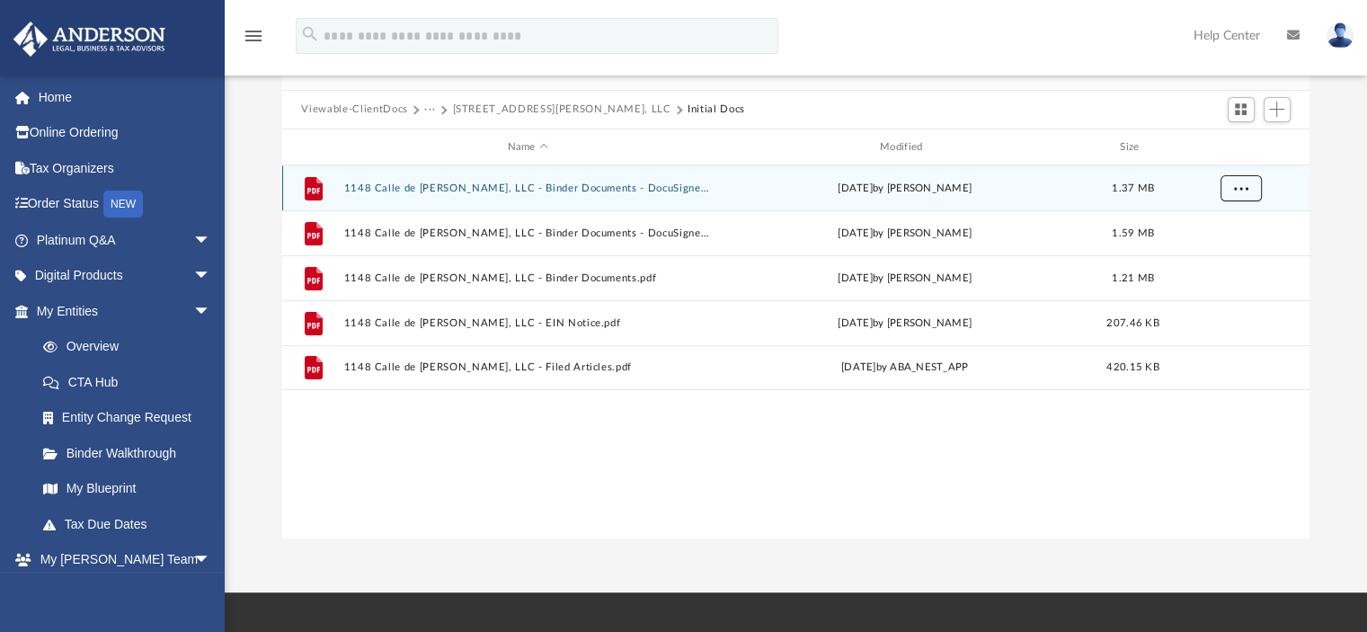
click at [1237, 187] on span "More options" at bounding box center [1240, 188] width 14 height 10
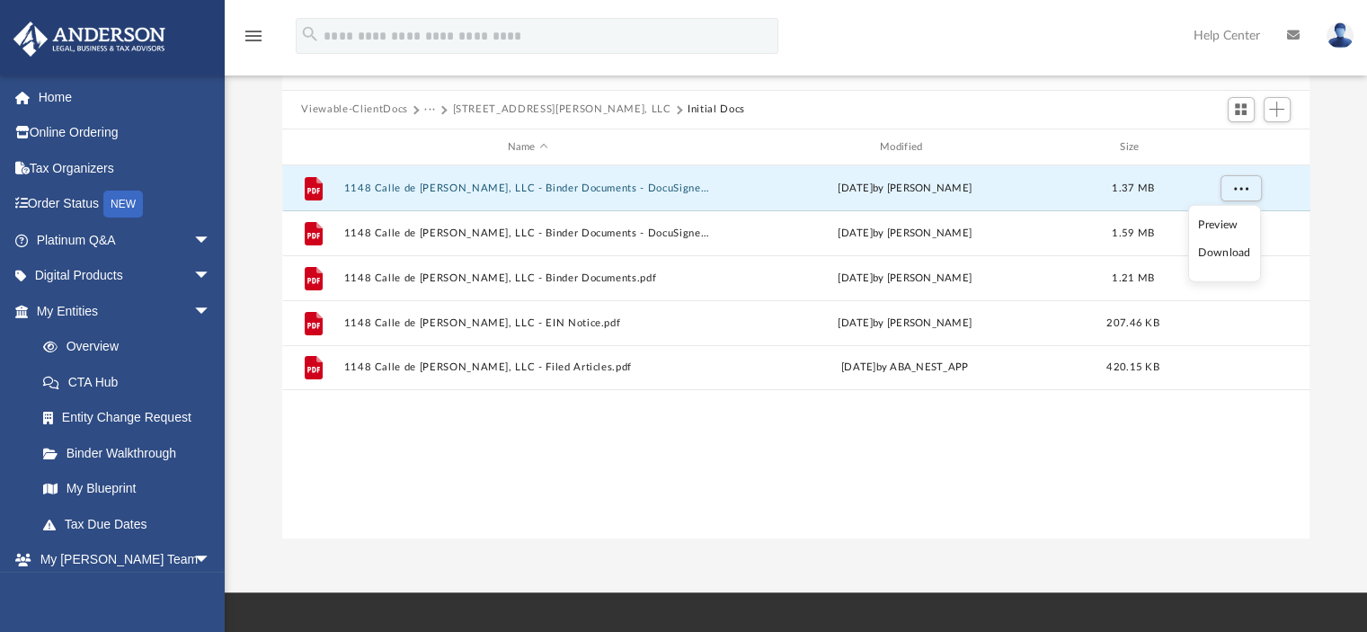
click at [1224, 245] on li "Download" at bounding box center [1224, 253] width 52 height 19
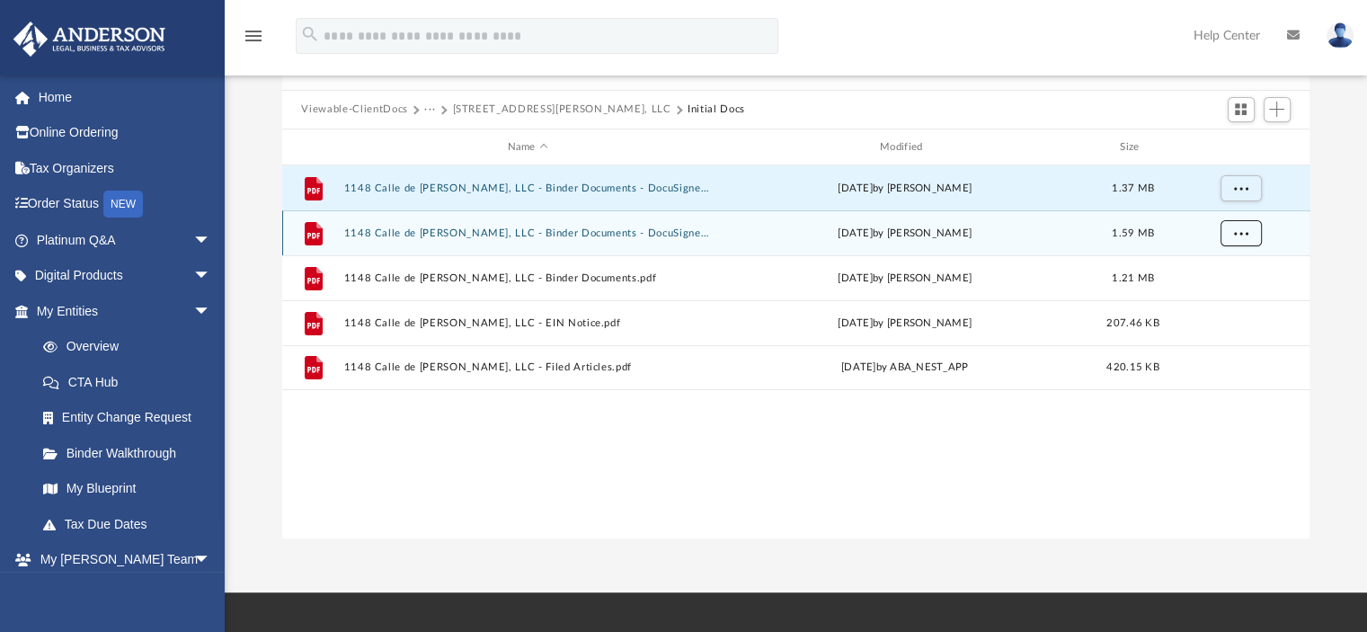
click at [1237, 234] on span "More options" at bounding box center [1240, 233] width 14 height 10
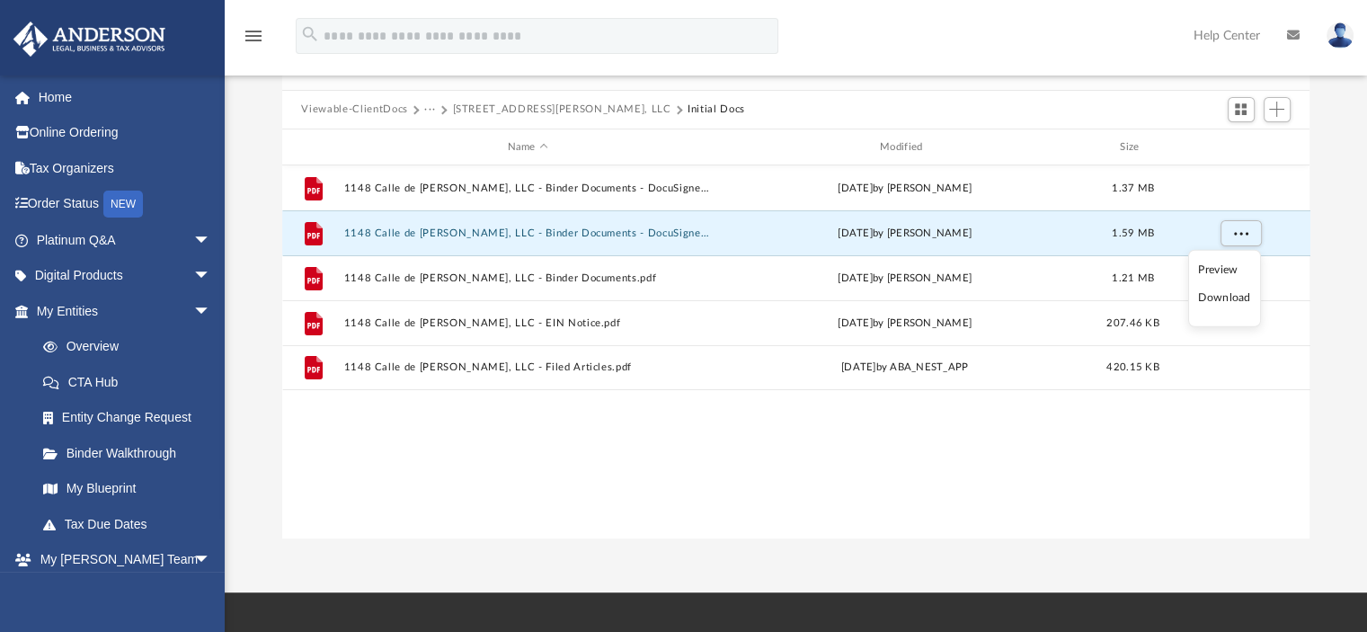
click at [1219, 298] on li "Download" at bounding box center [1224, 298] width 52 height 19
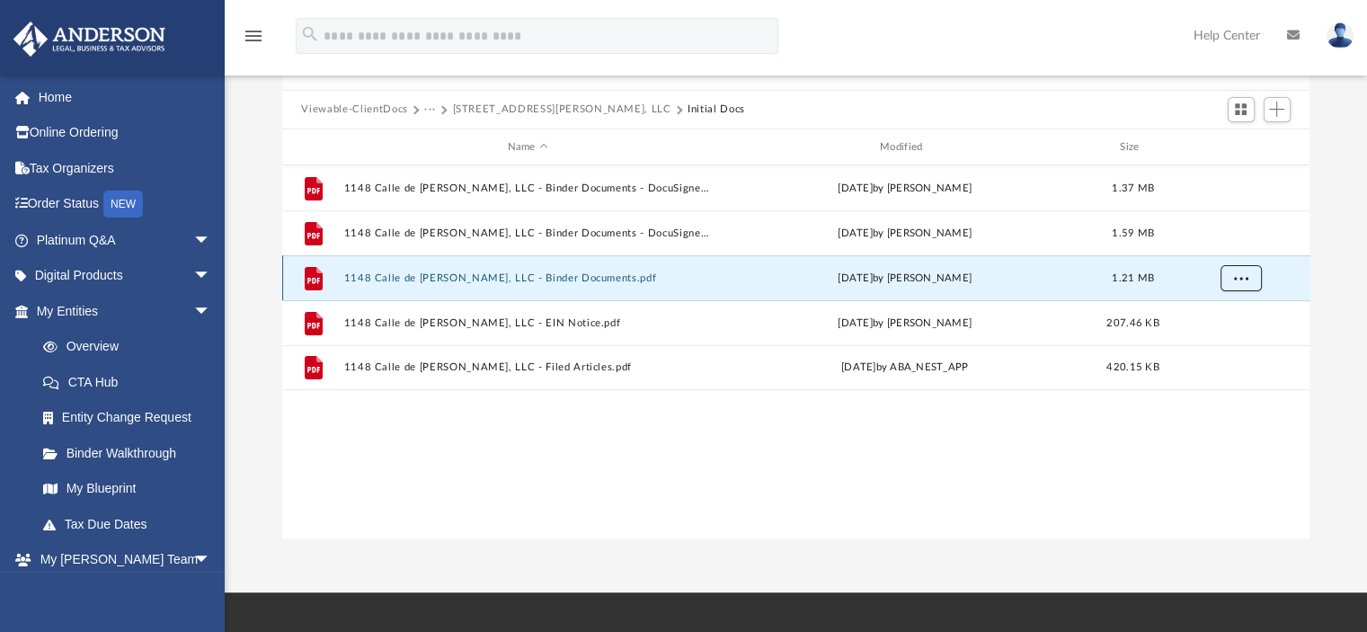
click at [1234, 280] on span "More options" at bounding box center [1240, 278] width 14 height 10
click at [1222, 346] on li "Download" at bounding box center [1224, 343] width 52 height 19
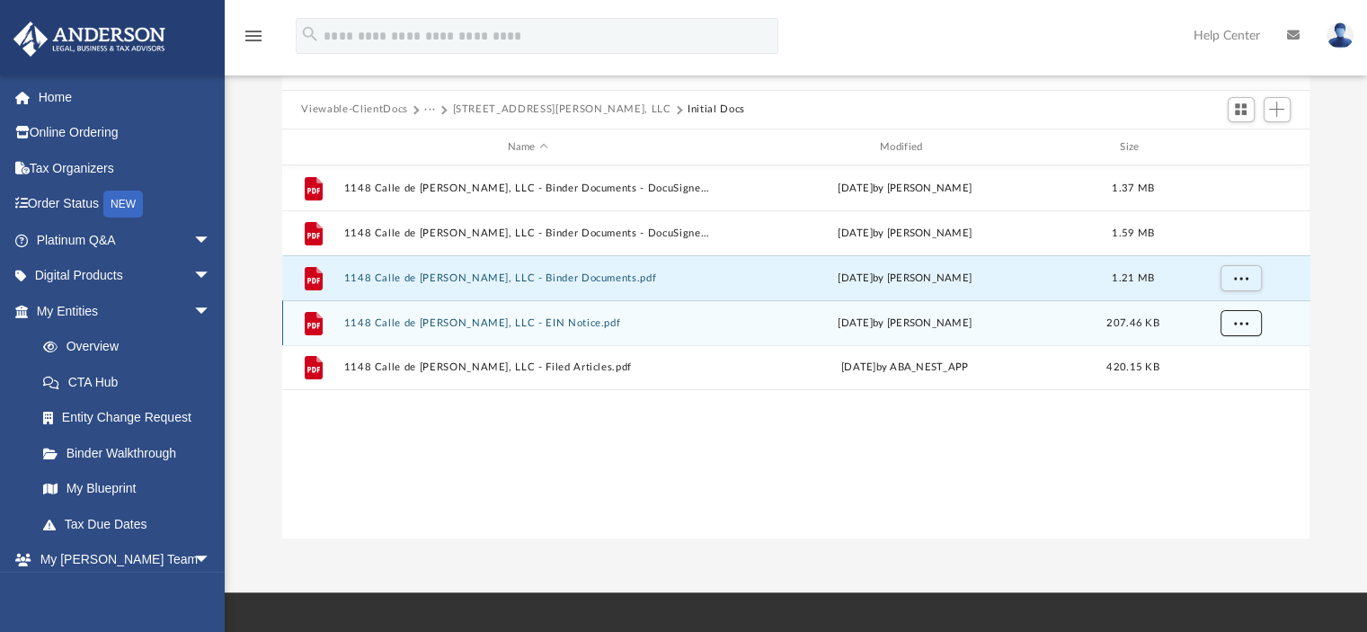
click at [1239, 323] on span "More options" at bounding box center [1240, 323] width 14 height 10
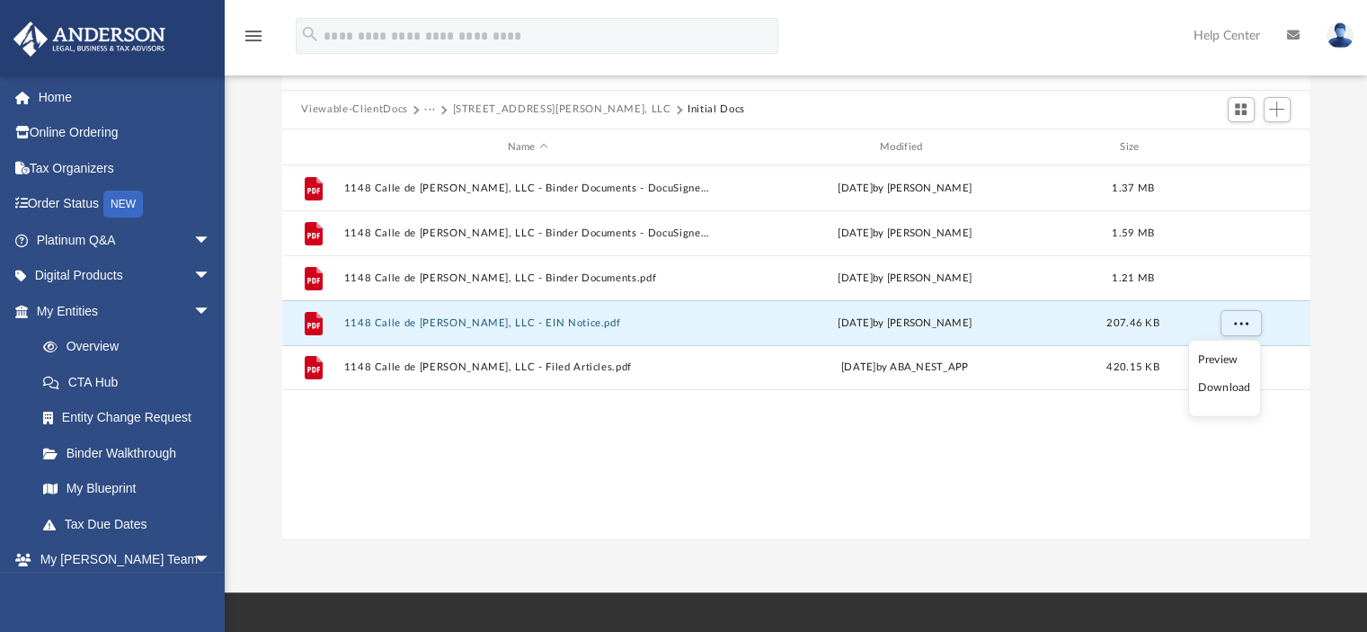
click at [1219, 381] on li "Download" at bounding box center [1224, 387] width 52 height 19
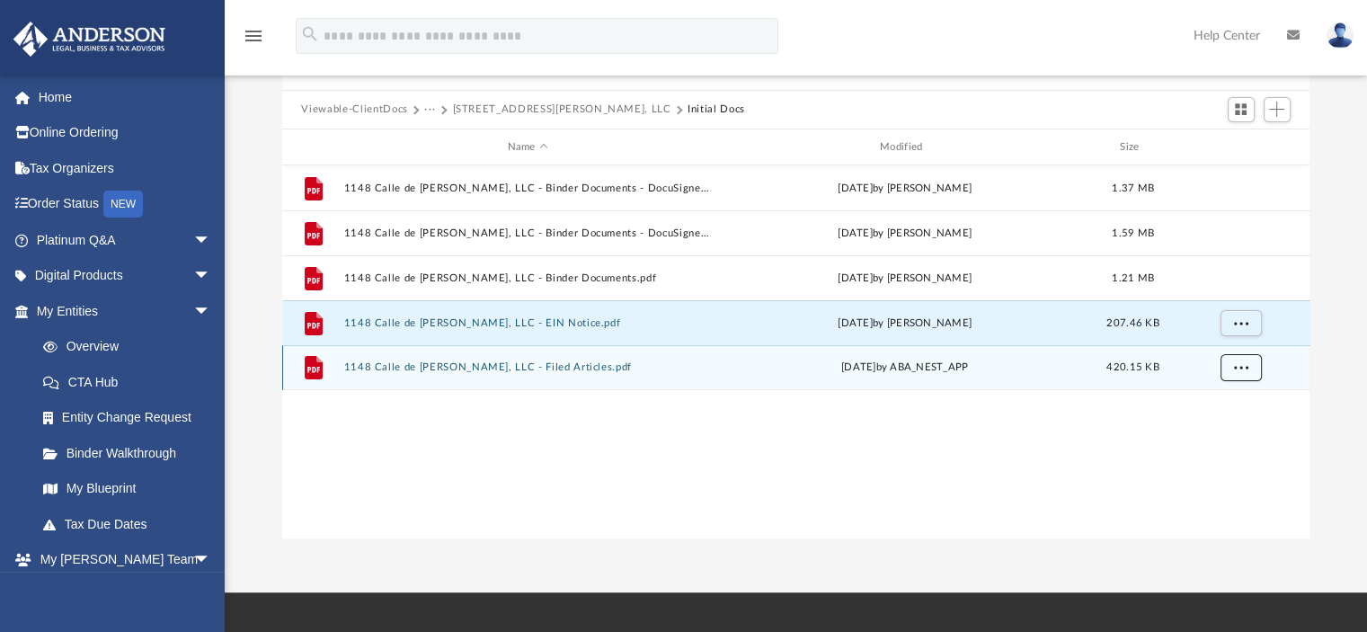
click at [1237, 370] on span "More options" at bounding box center [1240, 367] width 14 height 10
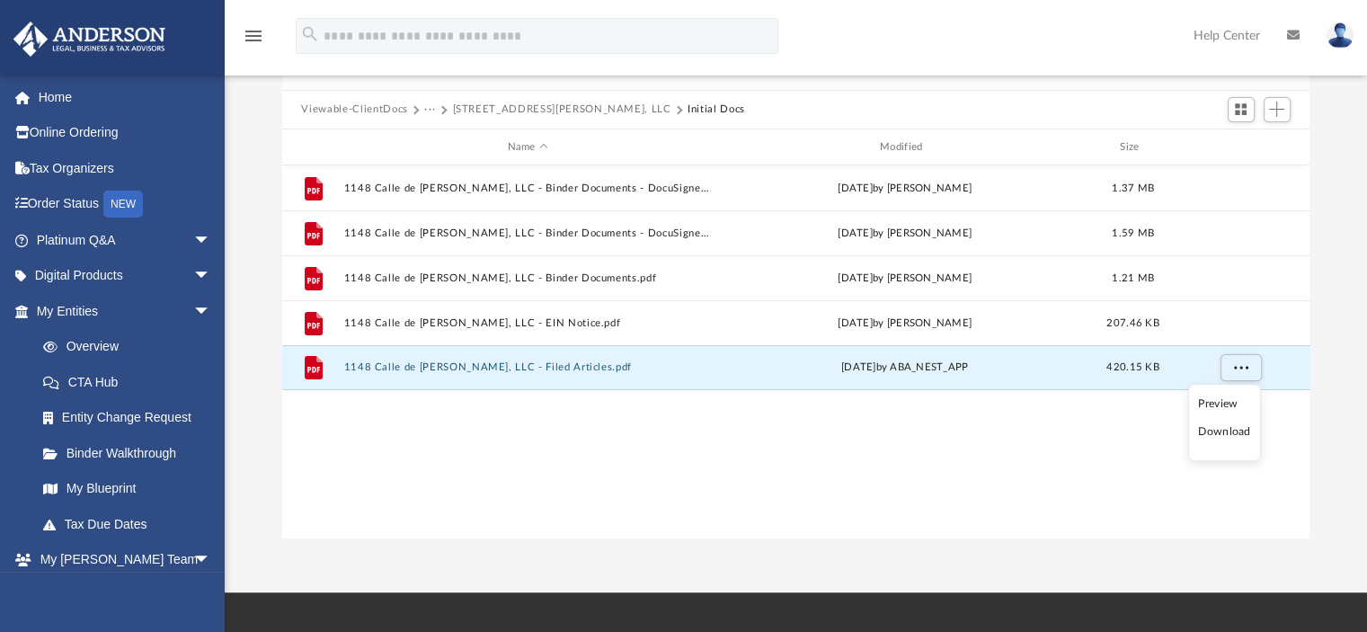
click at [1219, 424] on li "Download" at bounding box center [1224, 432] width 52 height 19
